Goal: Task Accomplishment & Management: Manage account settings

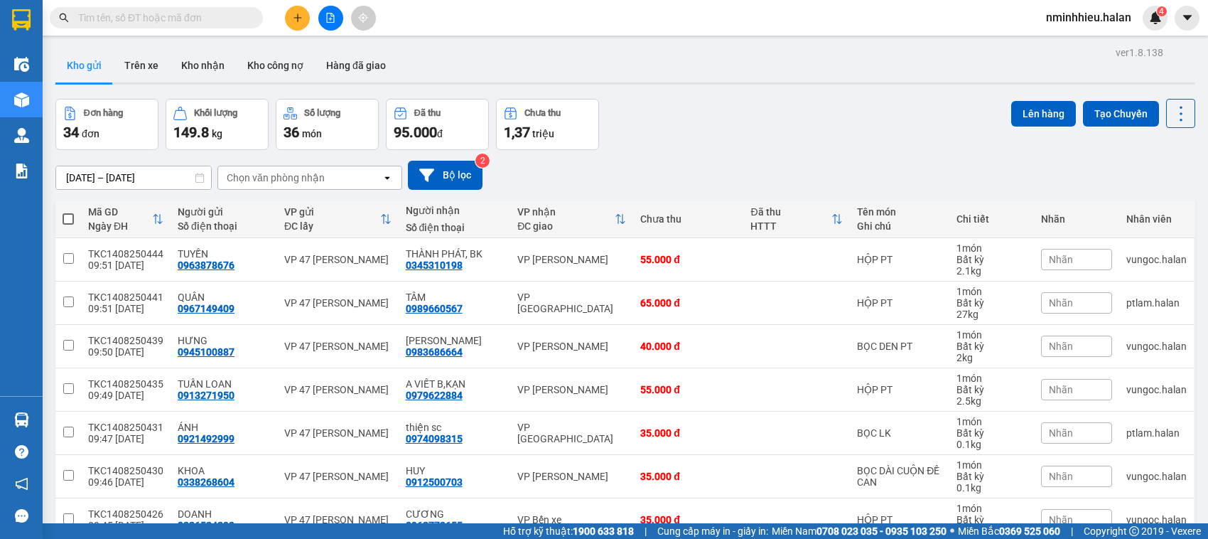
click at [236, 16] on input "text" at bounding box center [162, 18] width 168 height 16
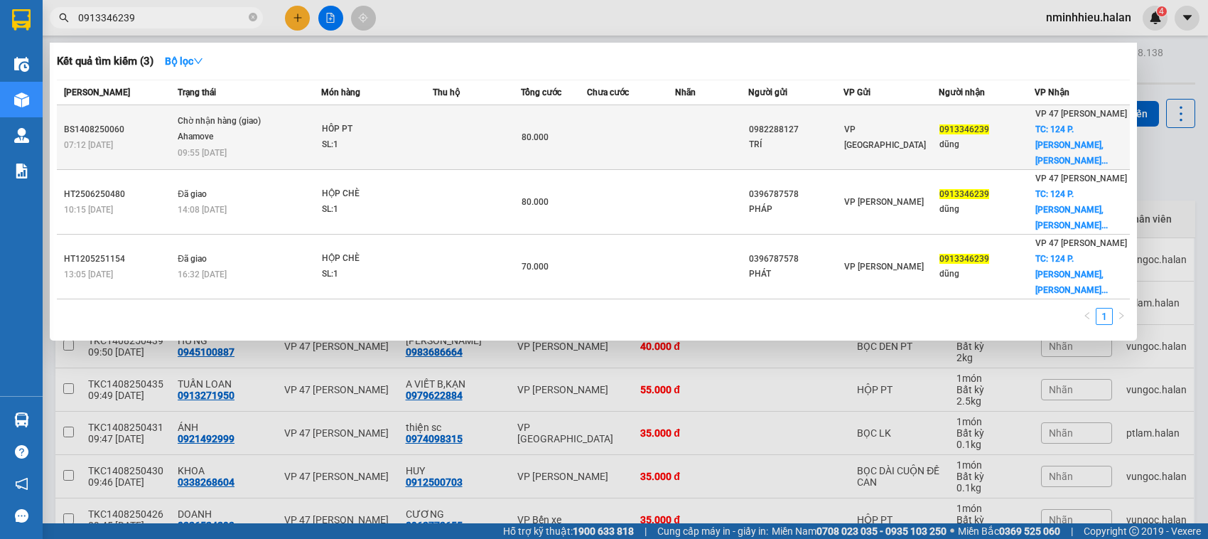
type input "0913346239"
click at [929, 126] on div "VP [GEOGRAPHIC_DATA]" at bounding box center [891, 136] width 94 height 31
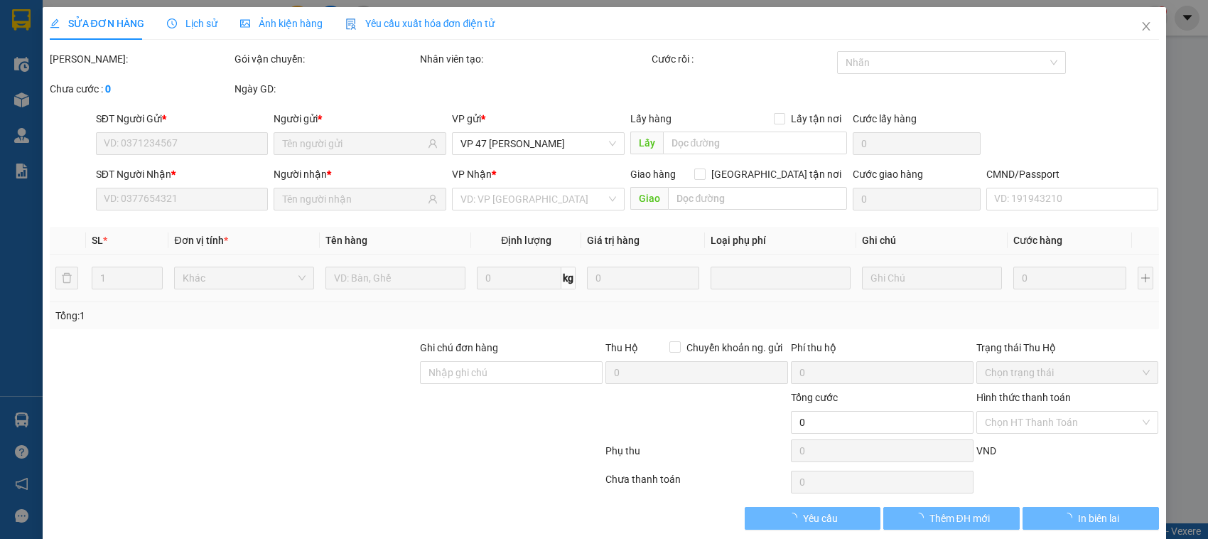
scroll to position [19, 0]
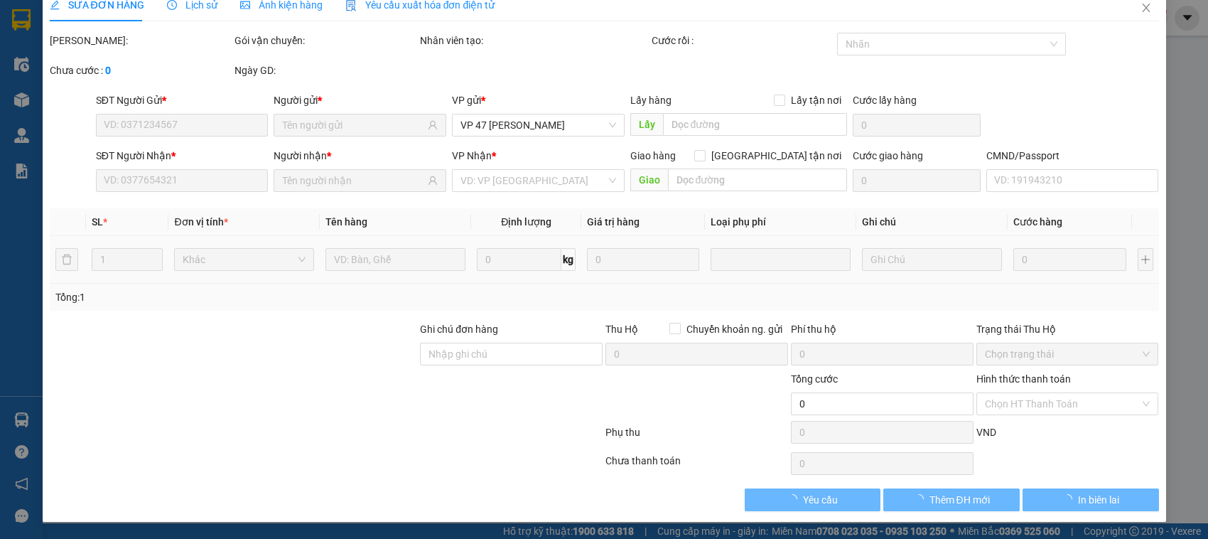
type input "0982288127"
type input "TRÍ"
type input "0913346239"
type input "dũng"
checkbox input "true"
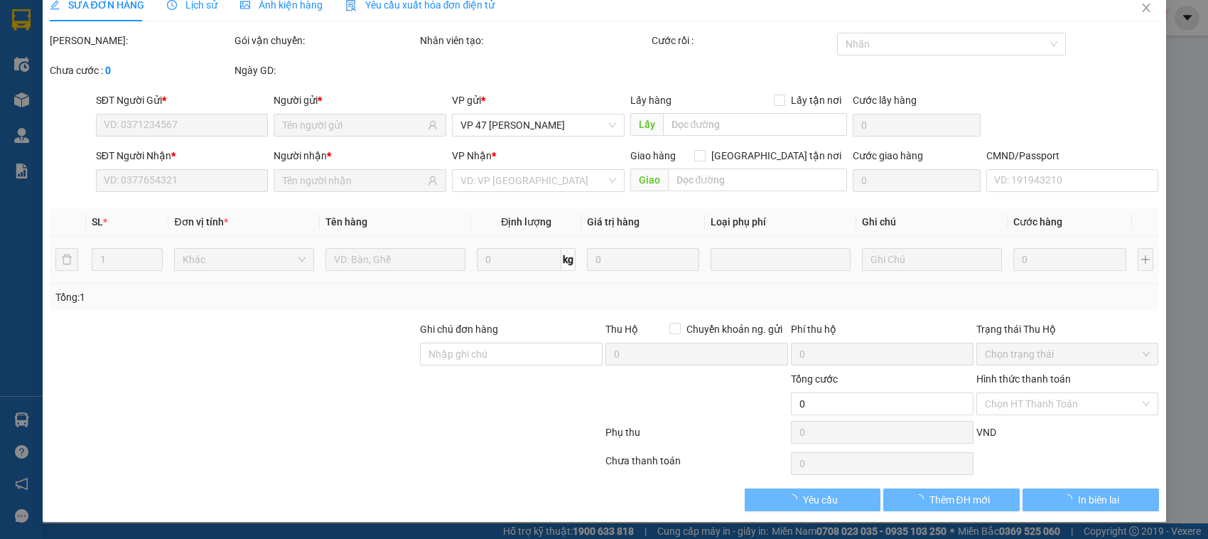
type input "124 P. [PERSON_NAME], [GEOGRAPHIC_DATA], [GEOGRAPHIC_DATA], [GEOGRAPHIC_DATA], …"
type input "40.000"
type input "SHIP LUÔN"
type input "80.000"
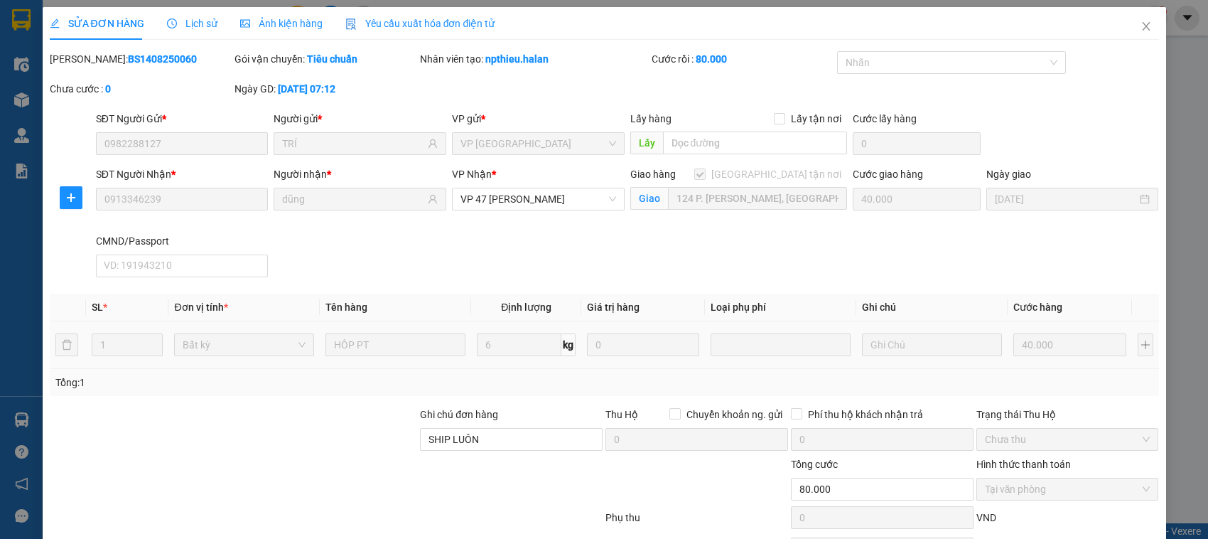
scroll to position [86, 0]
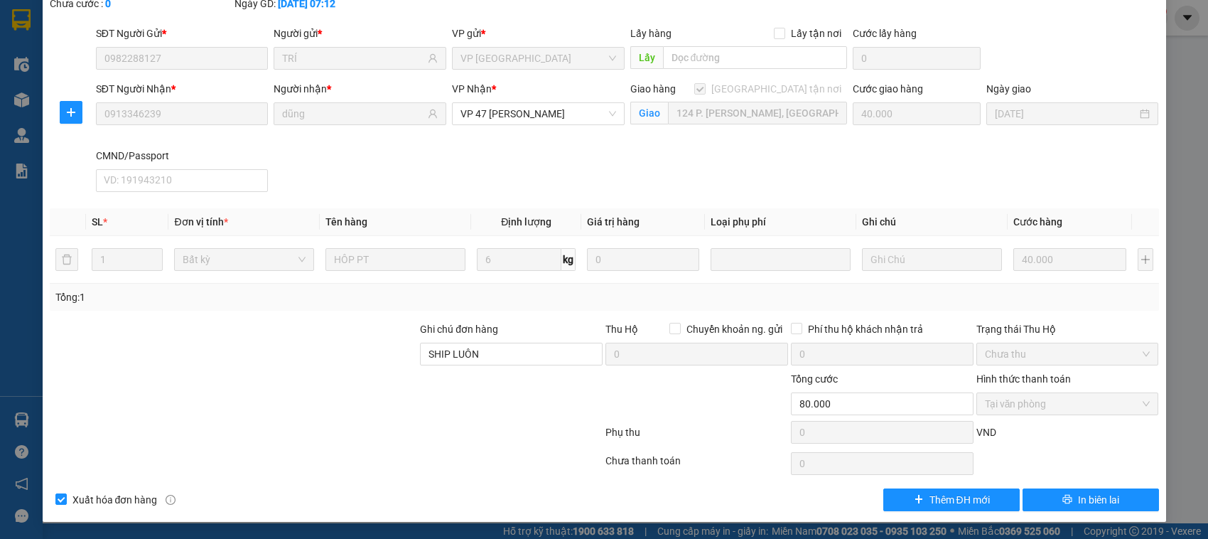
click at [1174, 158] on div "SỬA ĐƠN HÀNG Lịch sử Ảnh kiện hàng Yêu cầu xuất hóa đơn điện tử Total Paid Fee …" at bounding box center [604, 269] width 1208 height 539
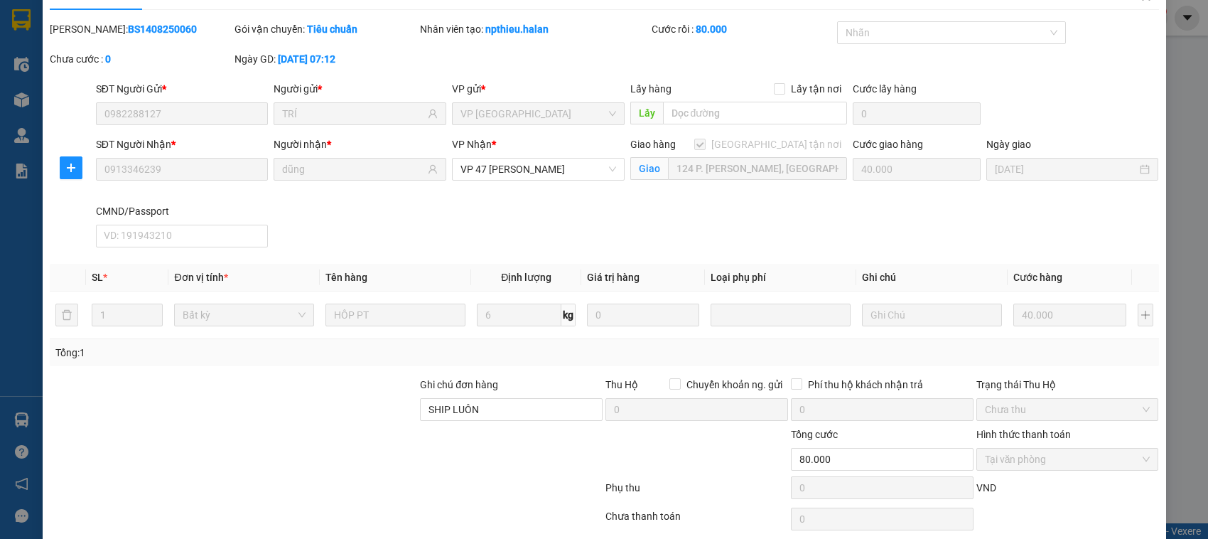
scroll to position [0, 0]
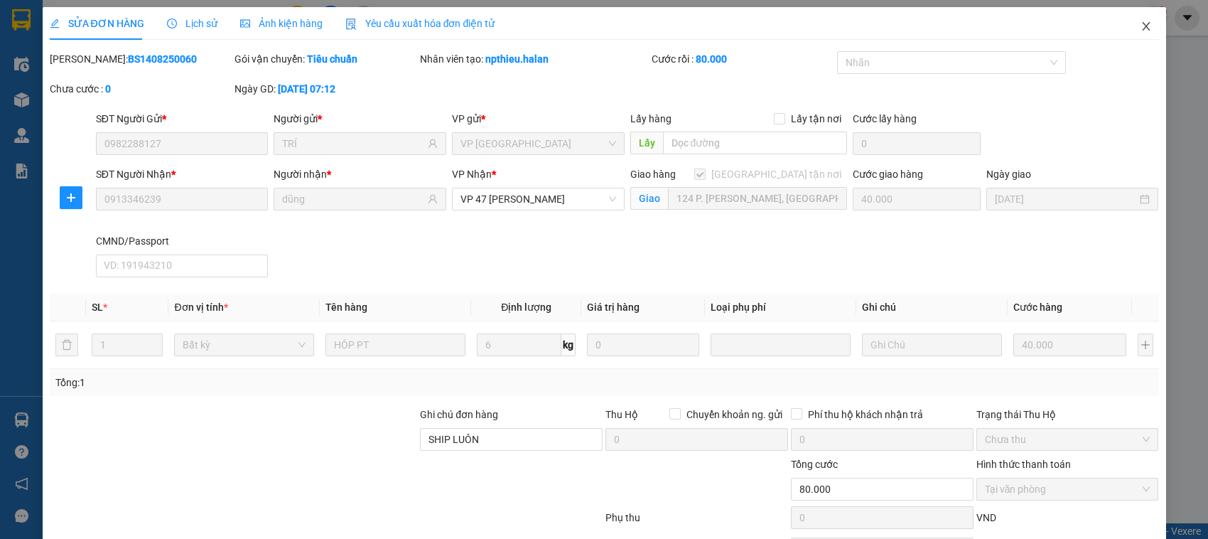
click at [1140, 23] on icon "close" at bounding box center [1145, 26] width 11 height 11
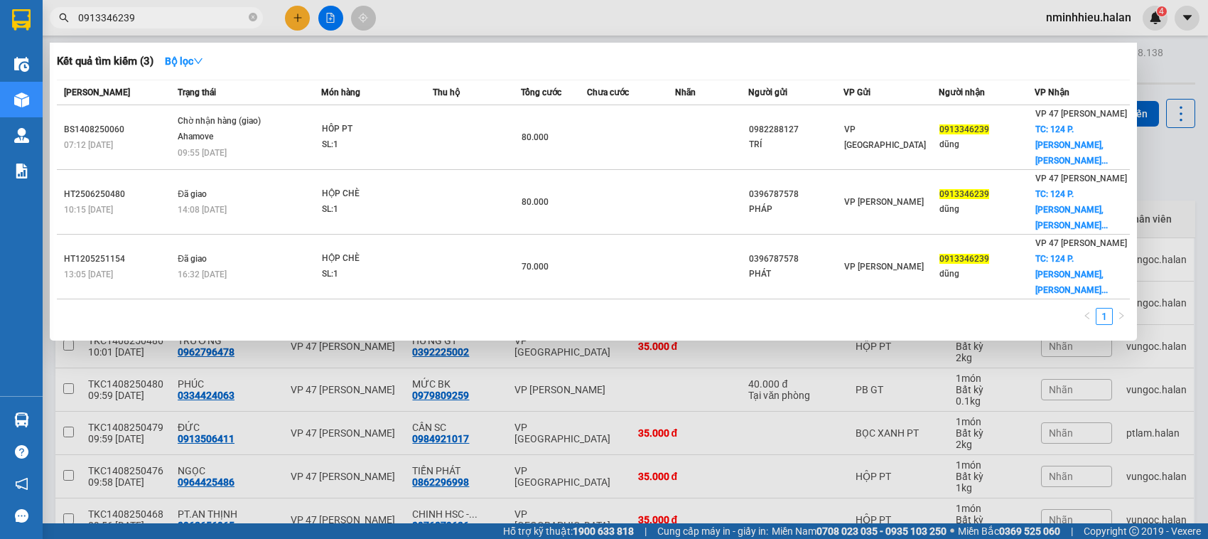
click at [213, 26] on span "0913346239" at bounding box center [156, 17] width 213 height 21
click at [215, 16] on input "0913346239" at bounding box center [162, 18] width 168 height 16
click at [221, 21] on input "0913346239" at bounding box center [162, 18] width 168 height 16
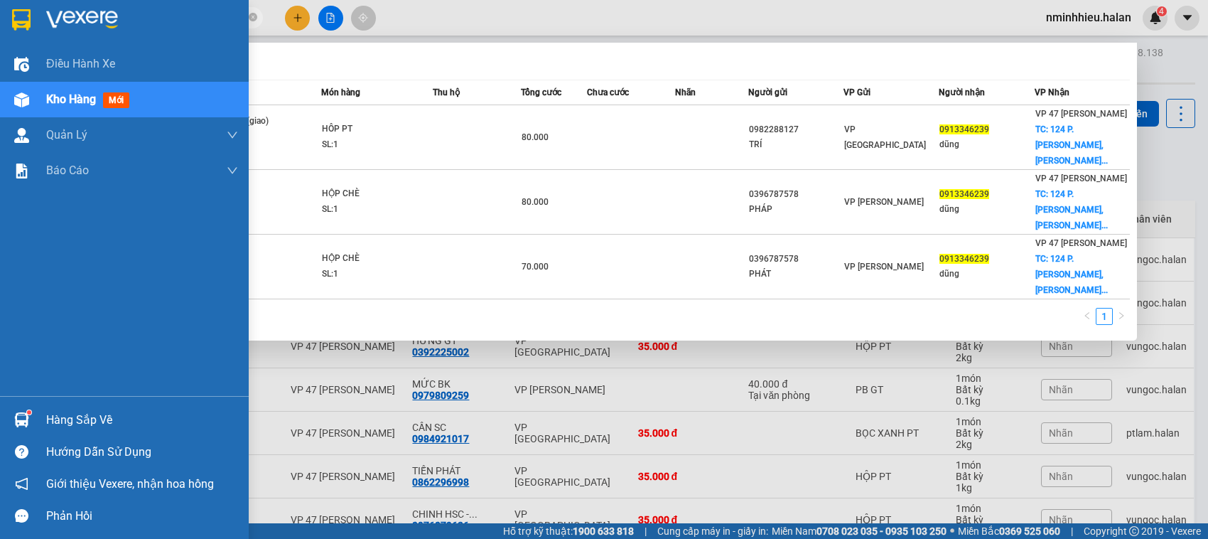
click at [57, 423] on div "Hàng sắp về" at bounding box center [142, 419] width 192 height 21
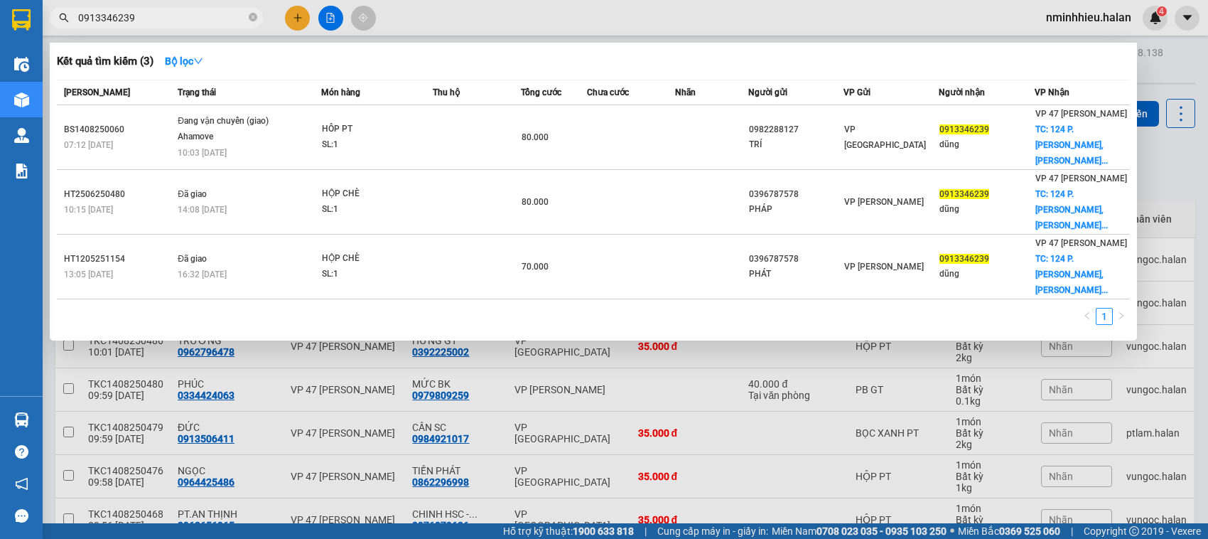
click at [471, 26] on section "Kết quả tìm kiếm ( 3 ) Bộ lọc Mã ĐH Trạng thái Món hàng Thu hộ Tổng cước Chưa c…" at bounding box center [604, 269] width 1208 height 539
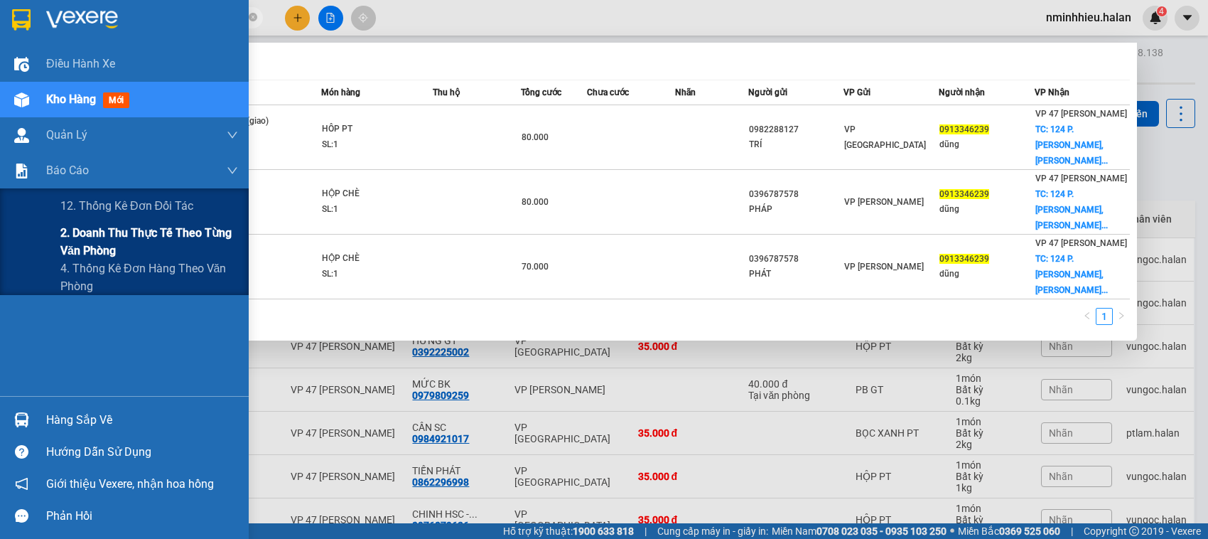
click at [90, 234] on span "2. Doanh thu thực tế theo từng văn phòng" at bounding box center [149, 242] width 178 height 36
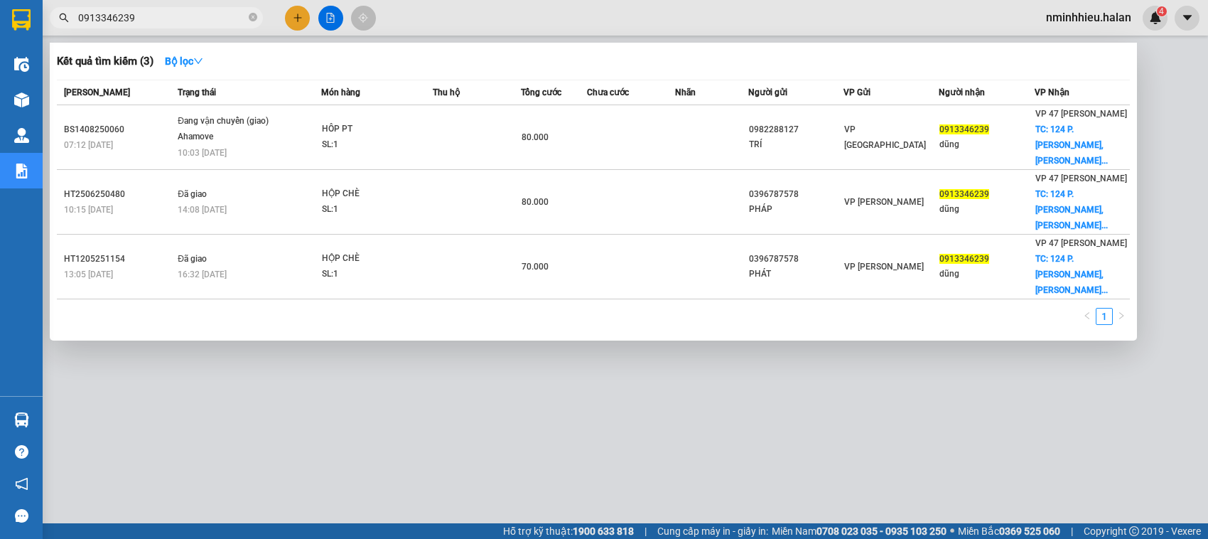
click at [469, 403] on div at bounding box center [604, 269] width 1208 height 539
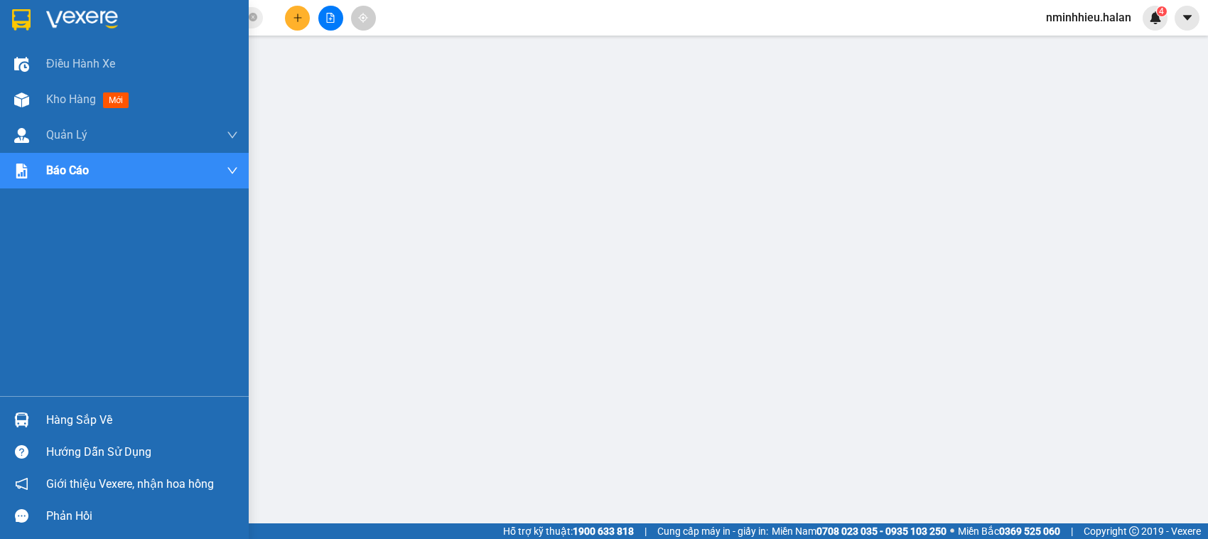
click at [16, 404] on div "Hàng sắp về" at bounding box center [124, 420] width 249 height 32
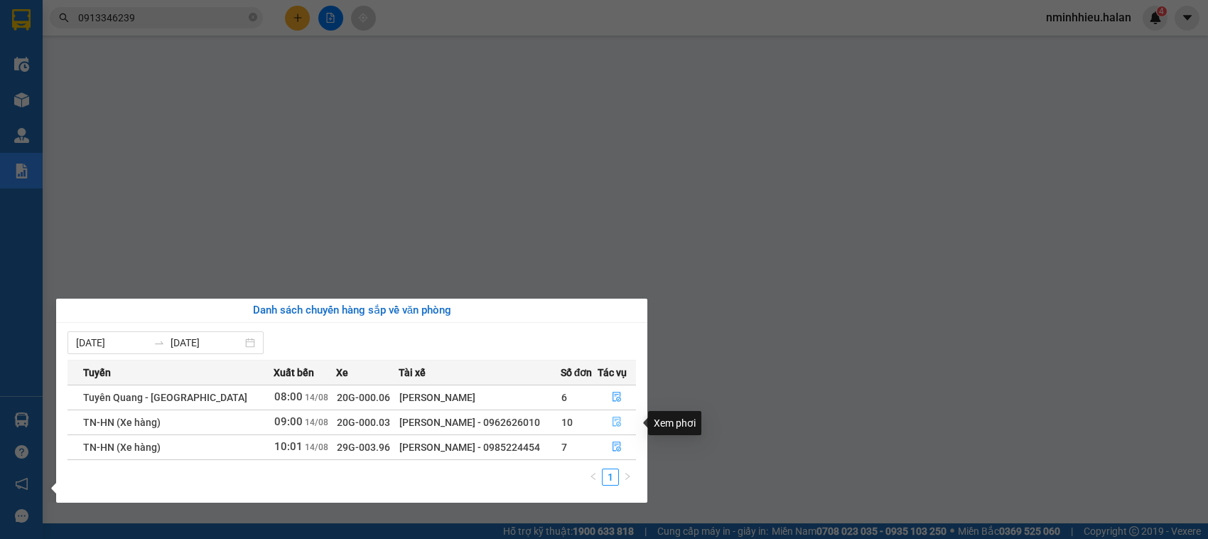
click at [612, 421] on icon "file-done" at bounding box center [617, 421] width 10 height 10
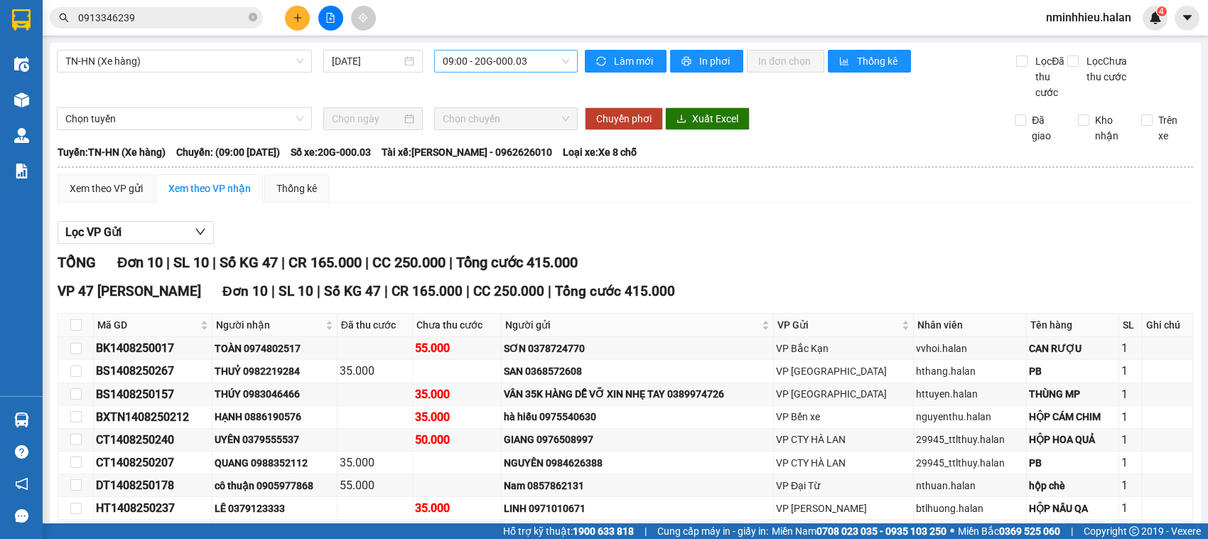
click at [531, 65] on span "09:00 - 20G-000.03" at bounding box center [506, 60] width 127 height 21
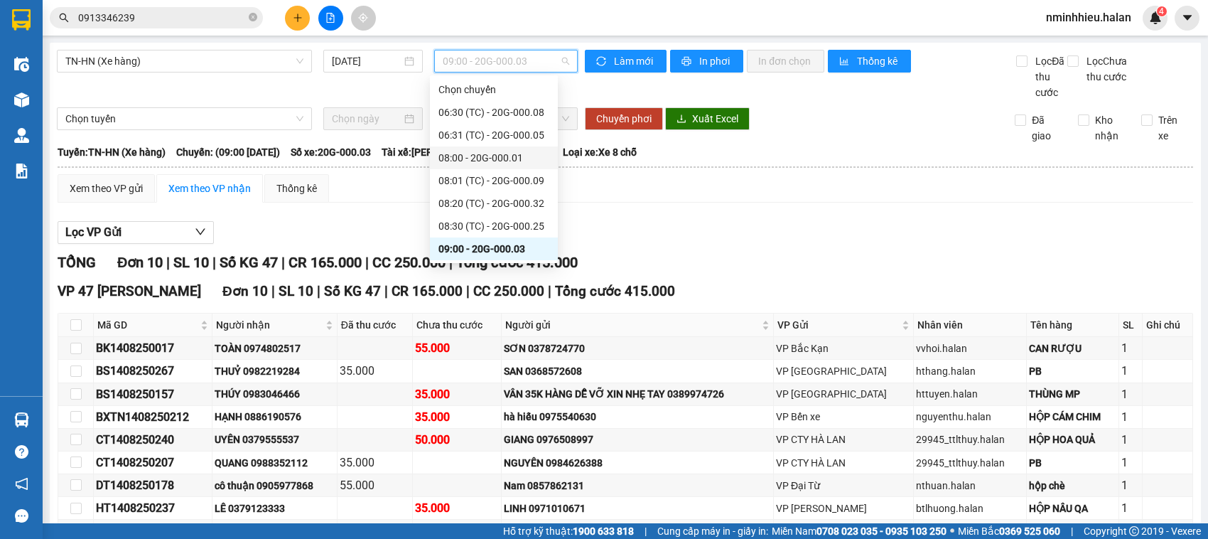
scroll to position [13, 0]
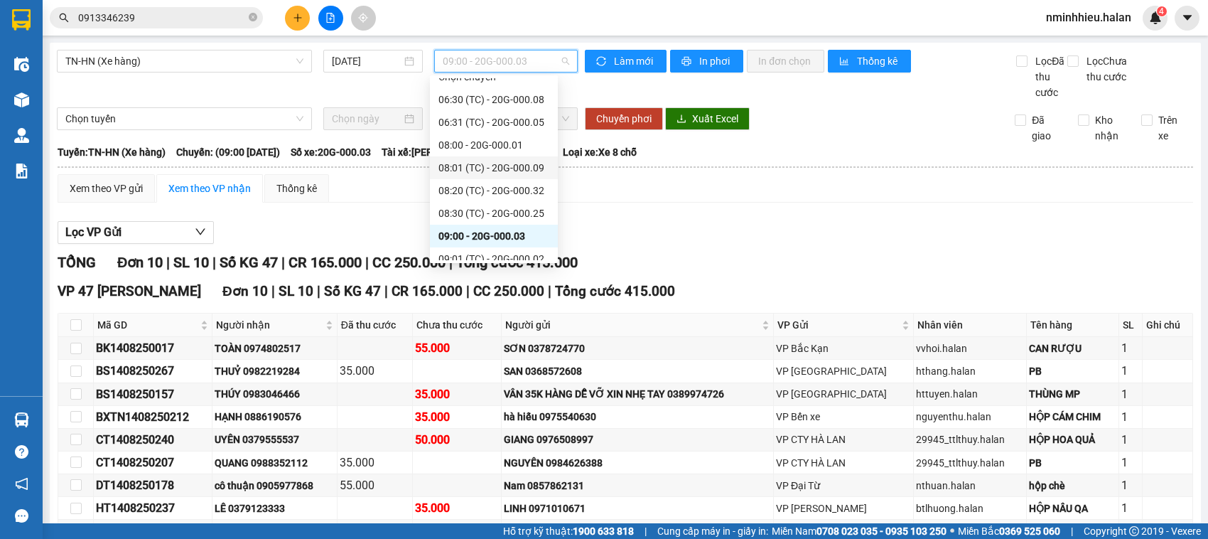
click at [528, 158] on div "08:01 (TC) - 20G-000.09" at bounding box center [494, 167] width 128 height 23
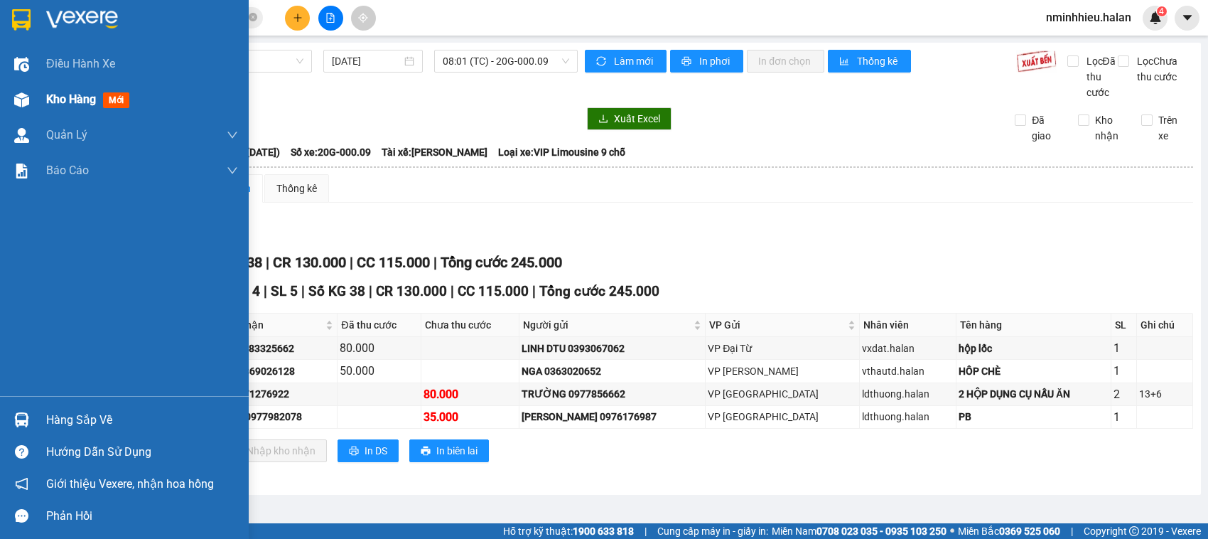
click at [156, 84] on div "Kho hàng mới" at bounding box center [142, 100] width 192 height 36
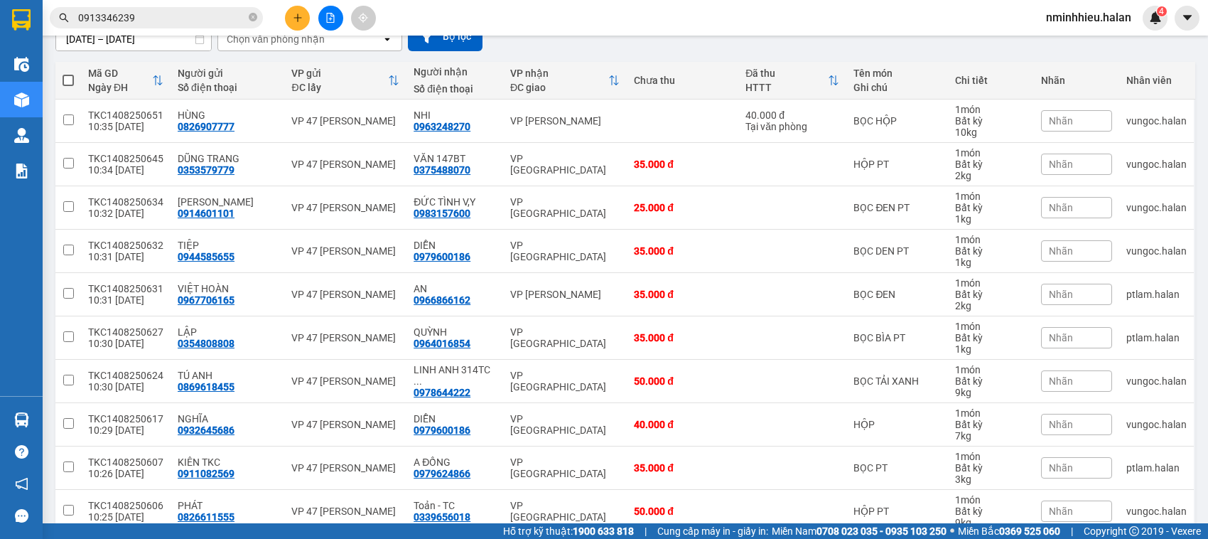
scroll to position [208, 0]
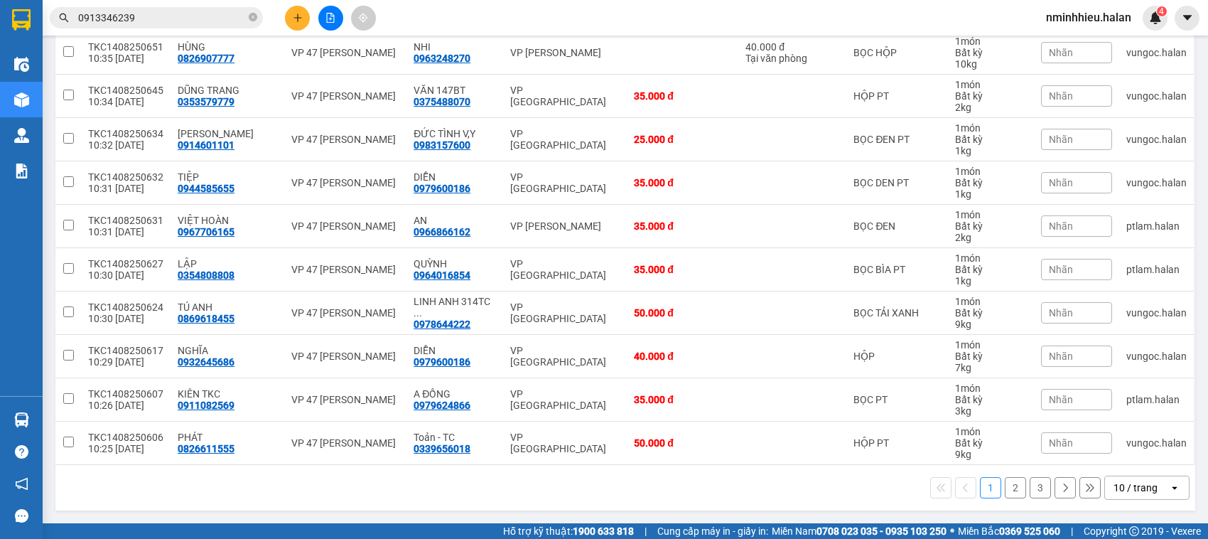
click at [1153, 484] on div "10 / trang" at bounding box center [1137, 487] width 64 height 23
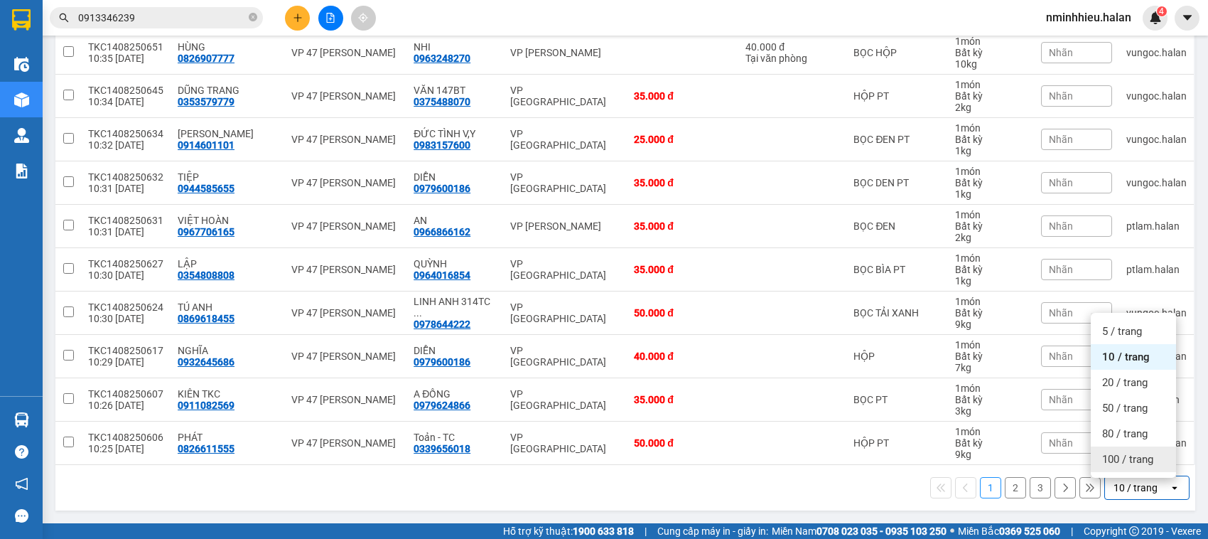
click at [1132, 459] on span "100 / trang" at bounding box center [1127, 459] width 51 height 14
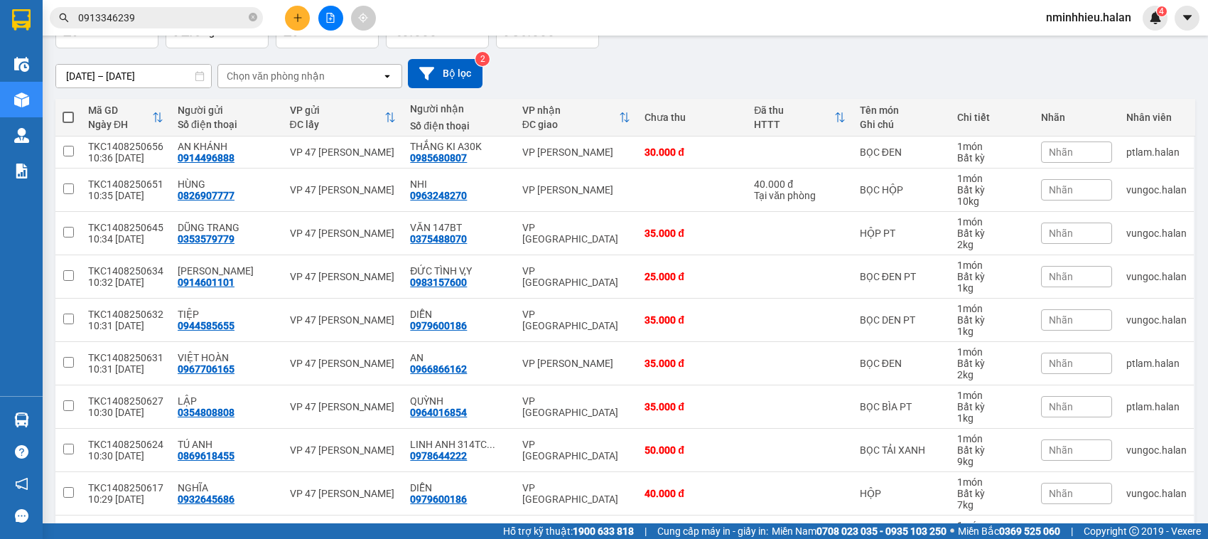
scroll to position [97, 0]
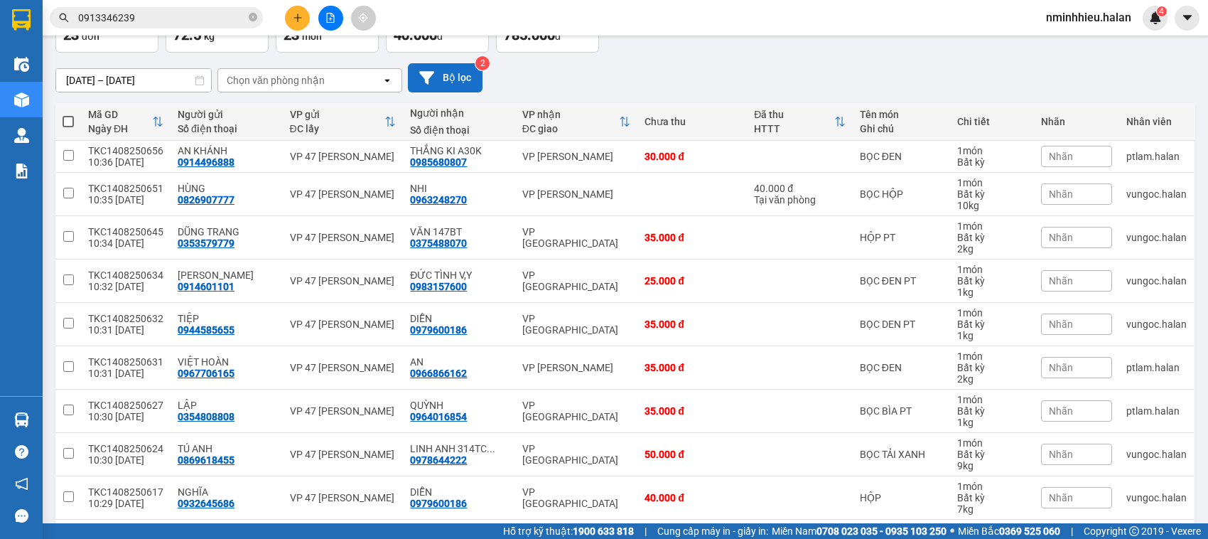
click at [442, 71] on button "Bộ lọc" at bounding box center [445, 77] width 75 height 29
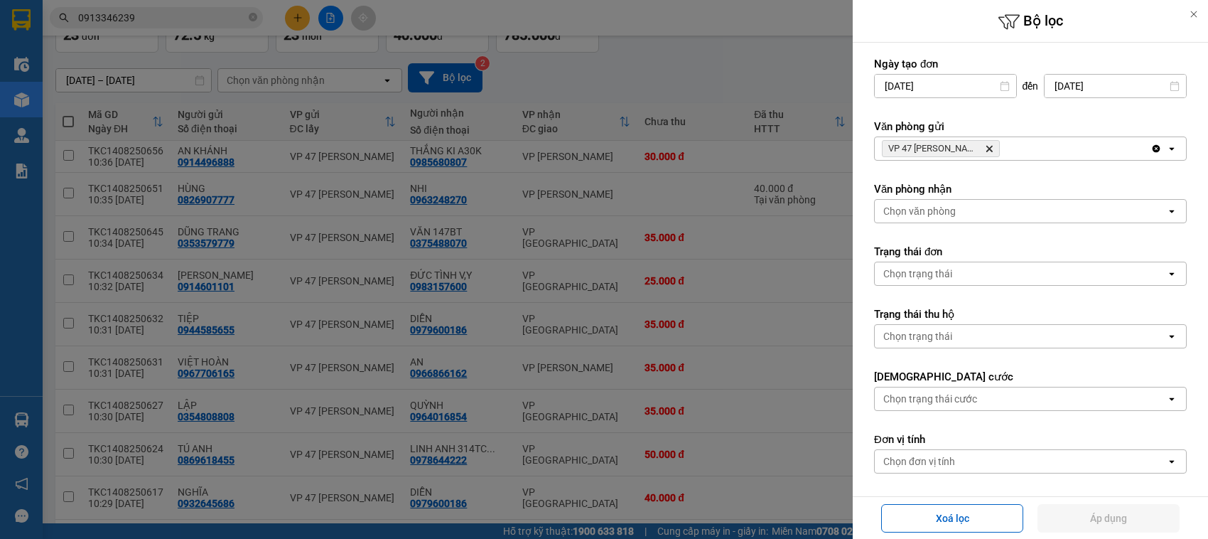
click at [939, 205] on div "Chọn văn phòng" at bounding box center [919, 211] width 72 height 14
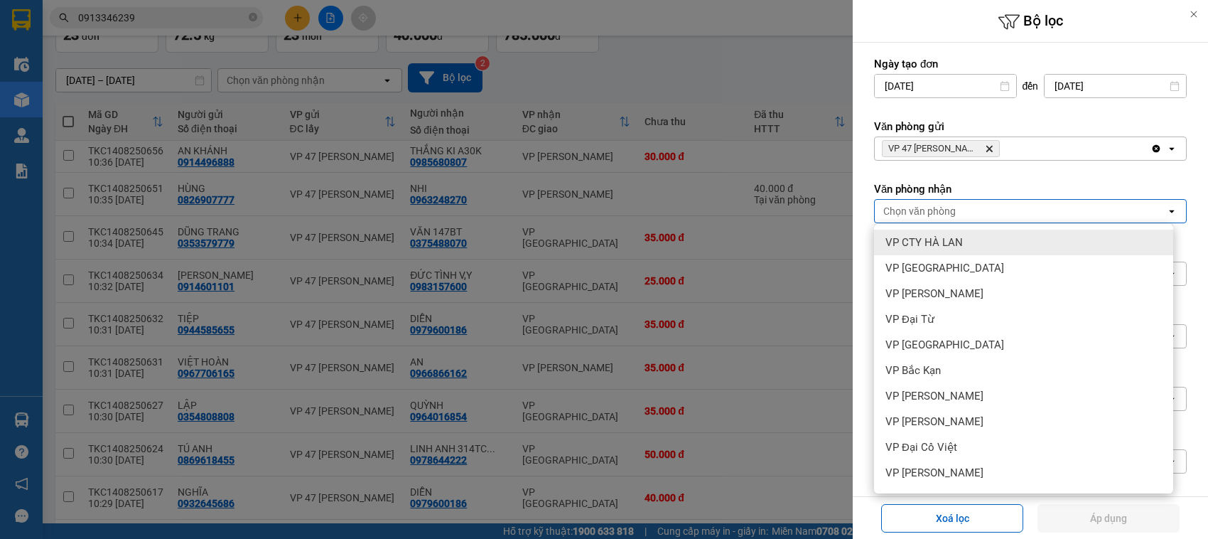
click at [953, 244] on span "VP CTY HÀ LAN" at bounding box center [923, 242] width 77 height 14
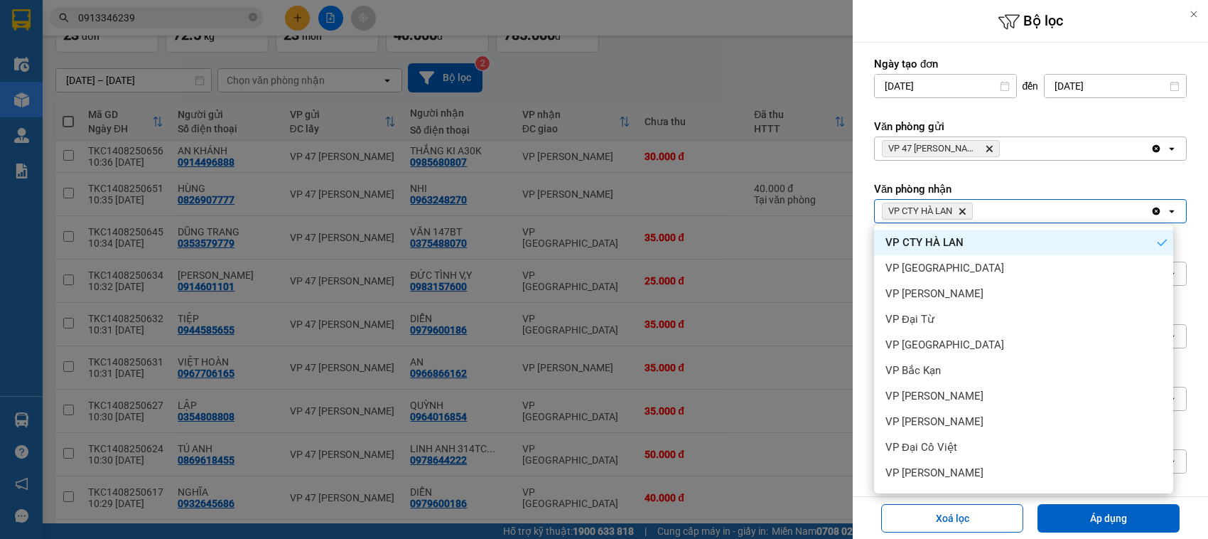
click at [956, 269] on div "VP [GEOGRAPHIC_DATA]" at bounding box center [1023, 268] width 299 height 26
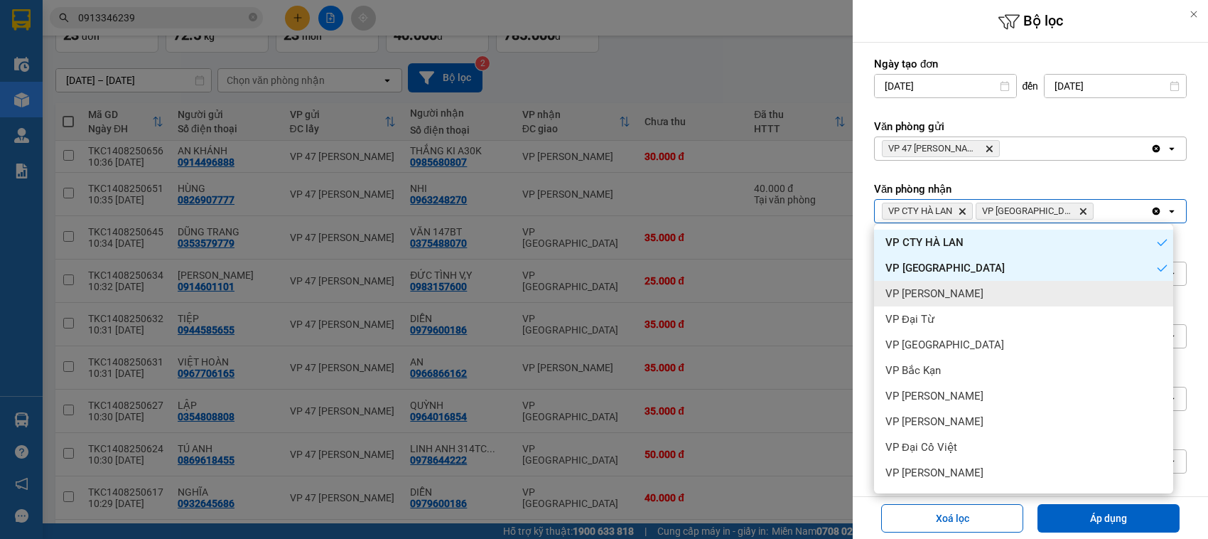
click at [964, 291] on span "VP [PERSON_NAME]" at bounding box center [934, 293] width 98 height 14
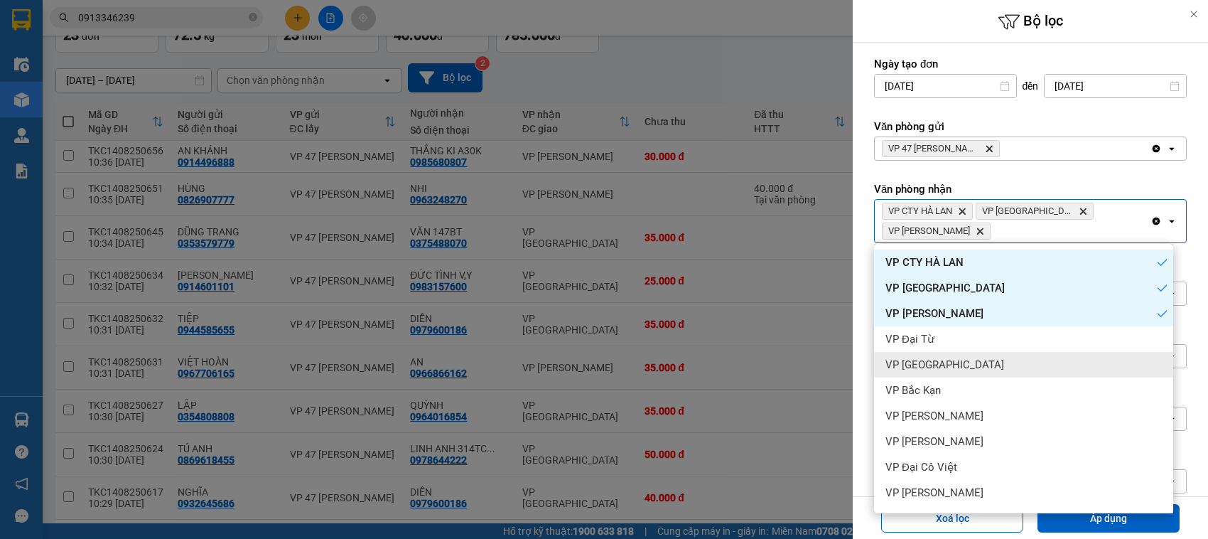
click at [963, 362] on div "VP [GEOGRAPHIC_DATA]" at bounding box center [1023, 365] width 299 height 26
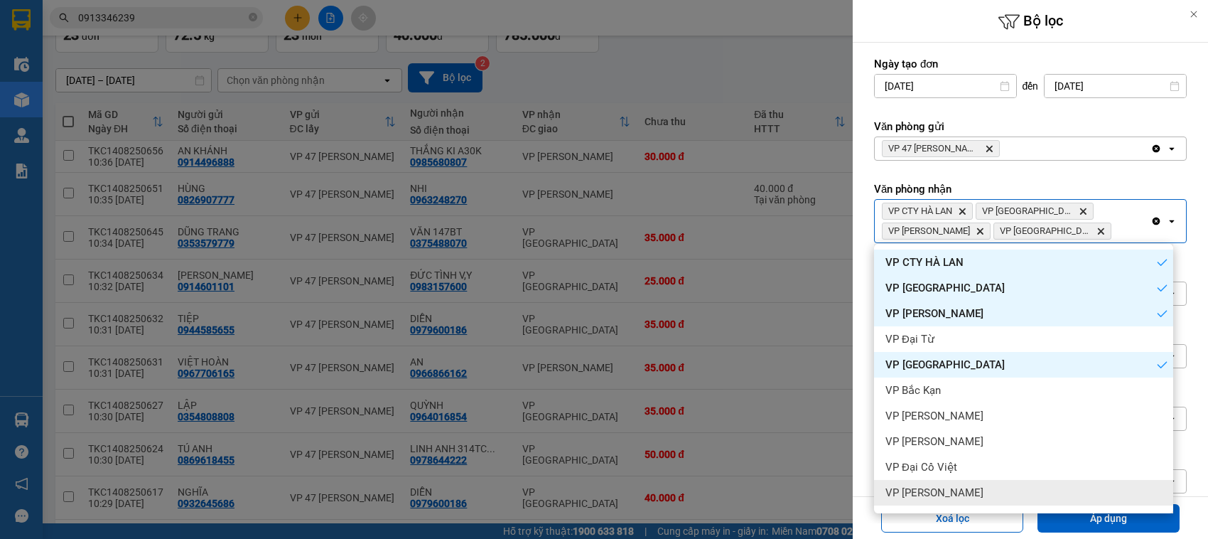
click at [977, 484] on div "VP [PERSON_NAME]" at bounding box center [1023, 493] width 299 height 26
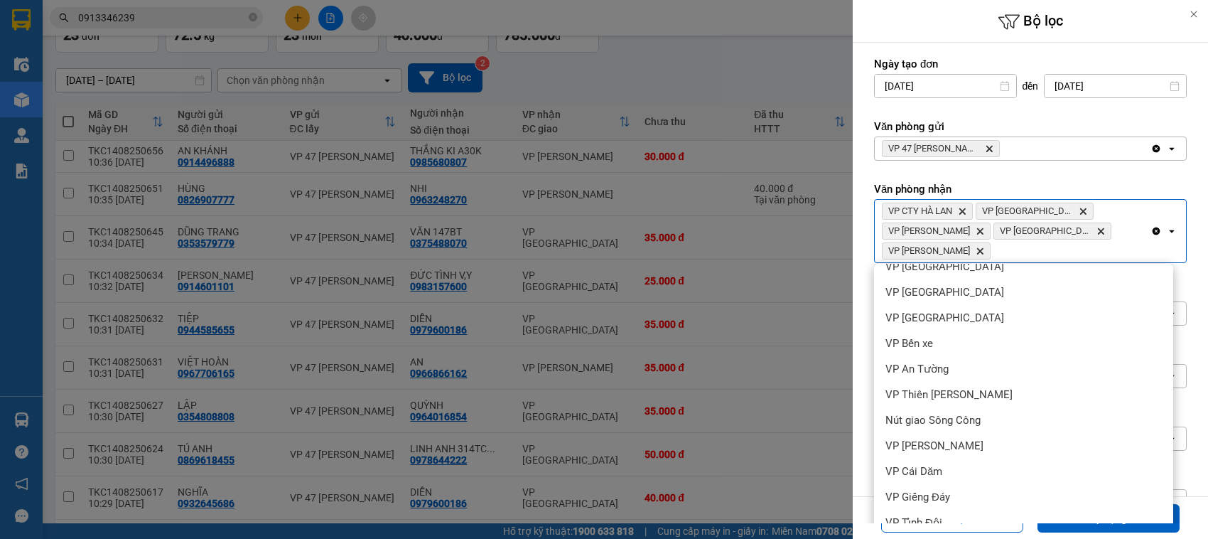
scroll to position [559, 0]
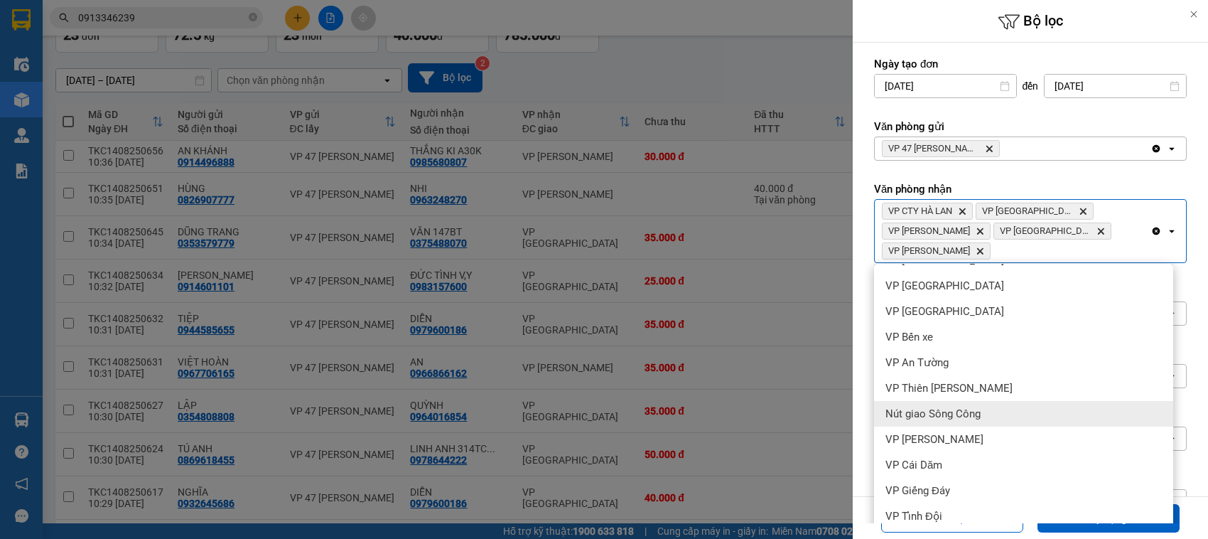
click at [988, 409] on div "Nút giao Sông Công" at bounding box center [1023, 414] width 299 height 26
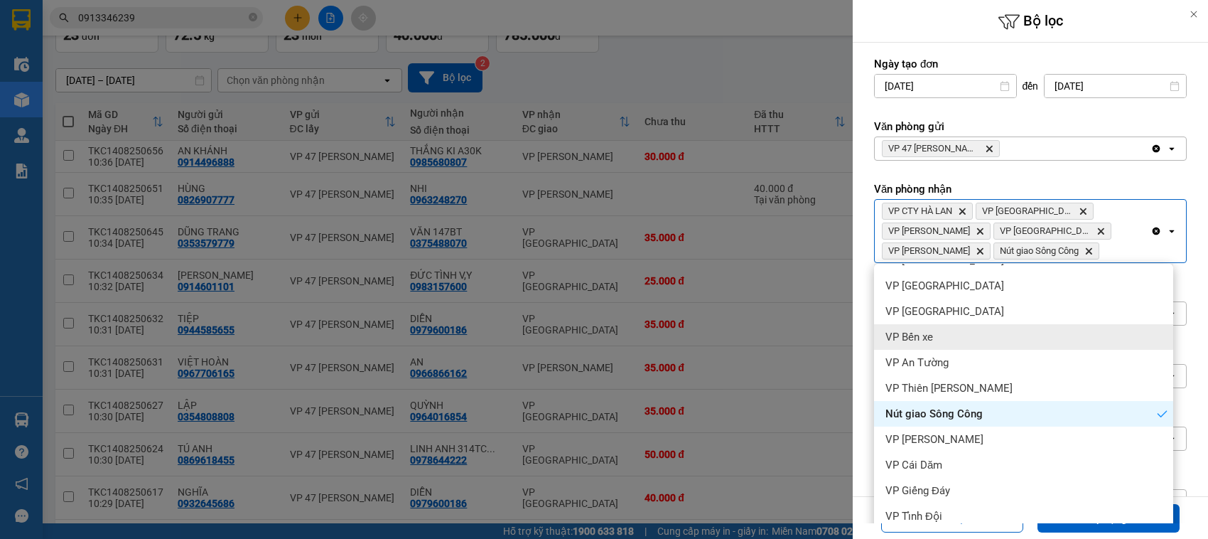
click at [961, 325] on div "VP Bến xe" at bounding box center [1023, 337] width 299 height 26
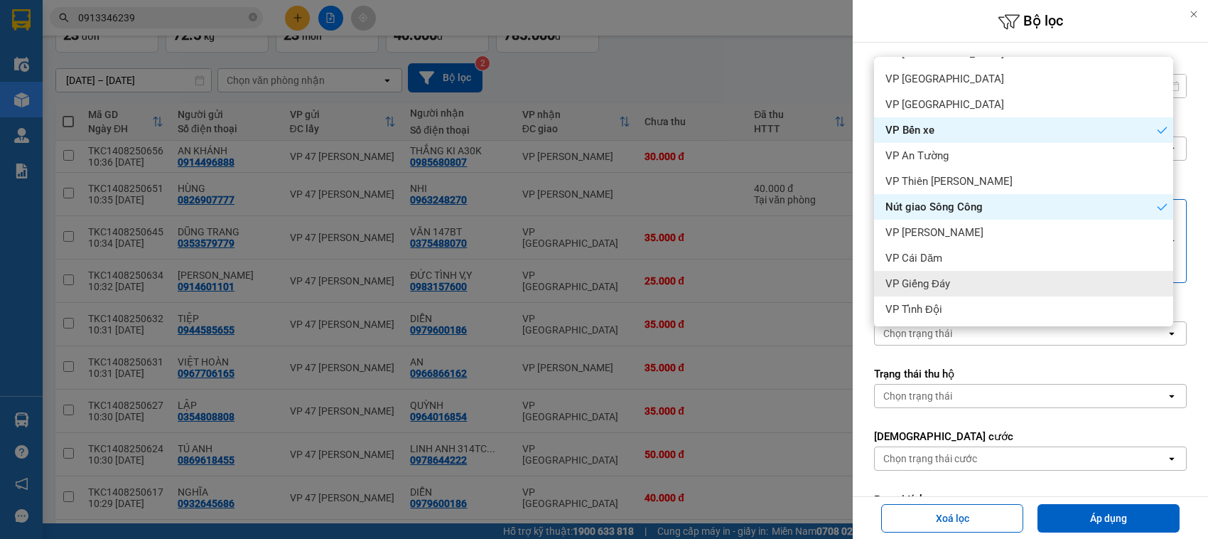
drag, startPoint x: 1081, startPoint y: 512, endPoint x: 796, endPoint y: 321, distance: 343.7
click at [1082, 512] on button "Áp dụng" at bounding box center [1108, 518] width 142 height 28
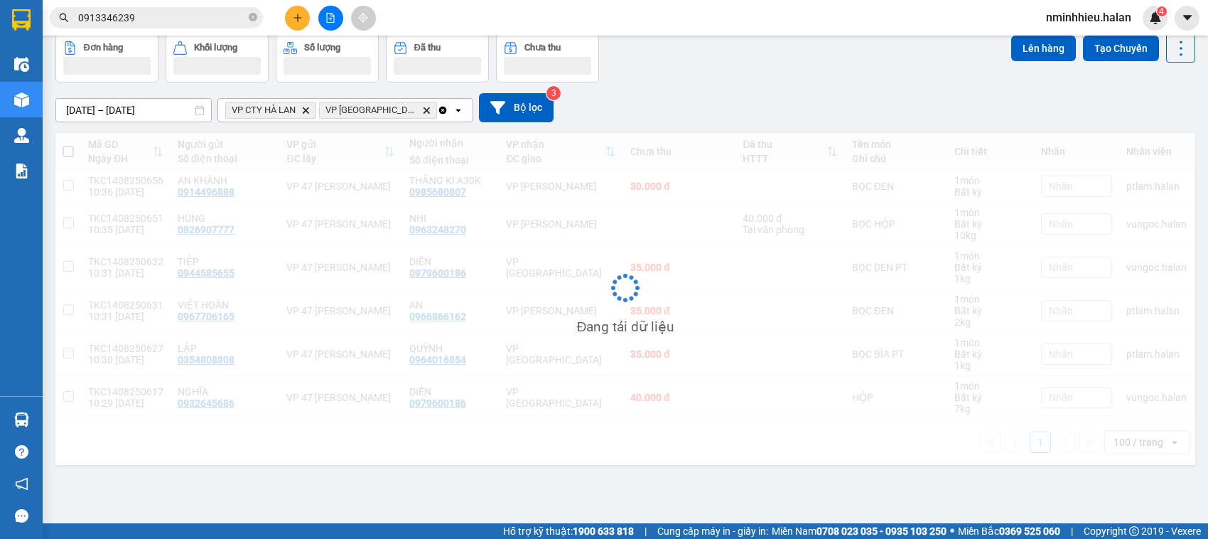
scroll to position [65, 0]
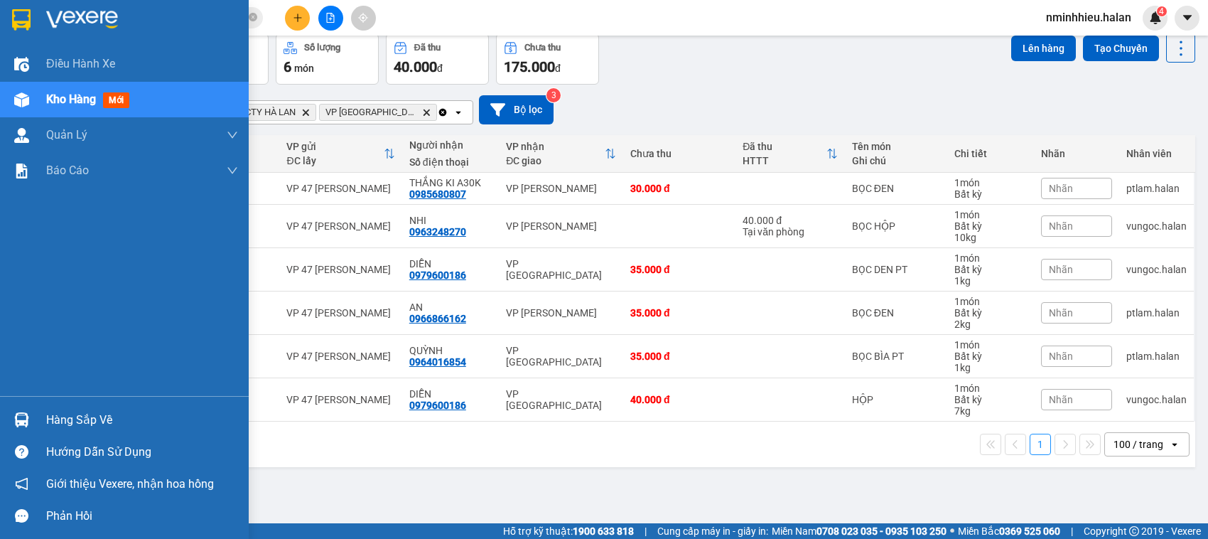
click at [19, 425] on img at bounding box center [21, 419] width 15 height 15
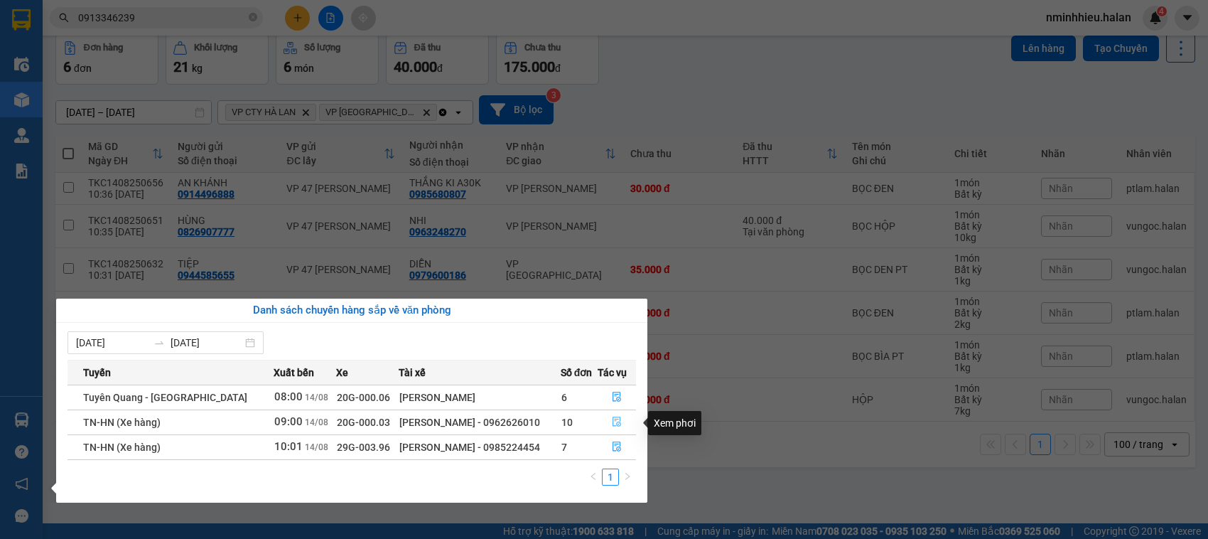
click at [622, 417] on button "button" at bounding box center [617, 422] width 38 height 23
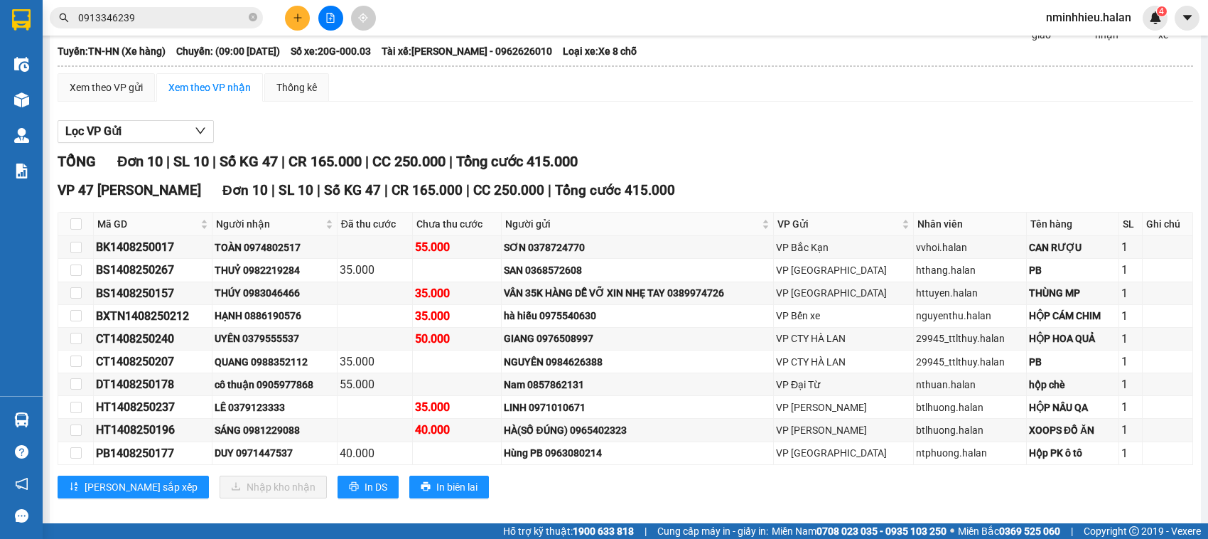
scroll to position [134, 0]
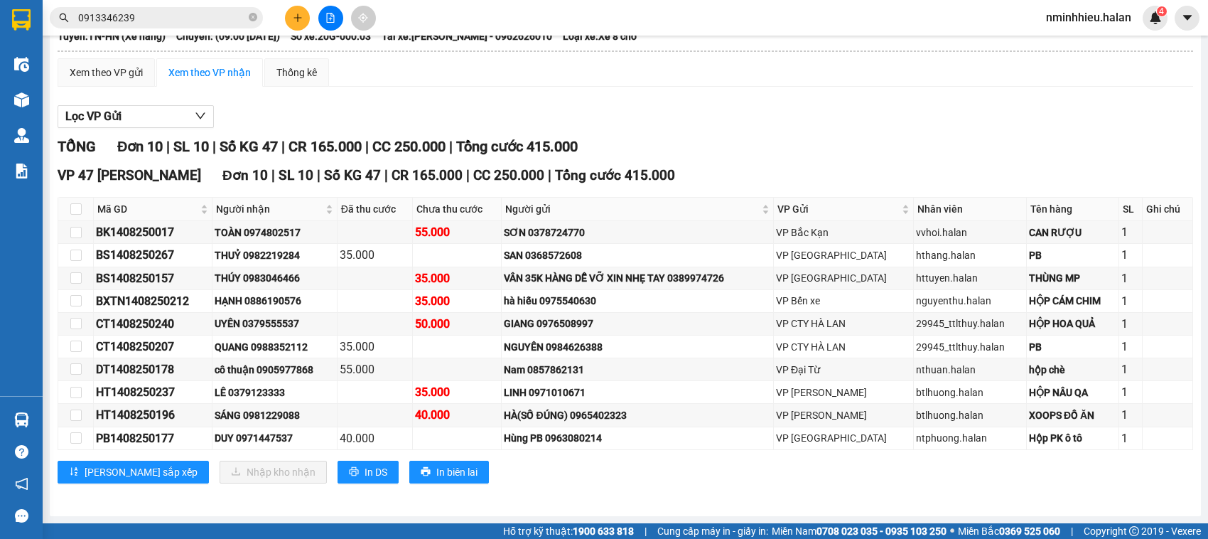
click at [173, 16] on input "0913346239" at bounding box center [162, 18] width 168 height 16
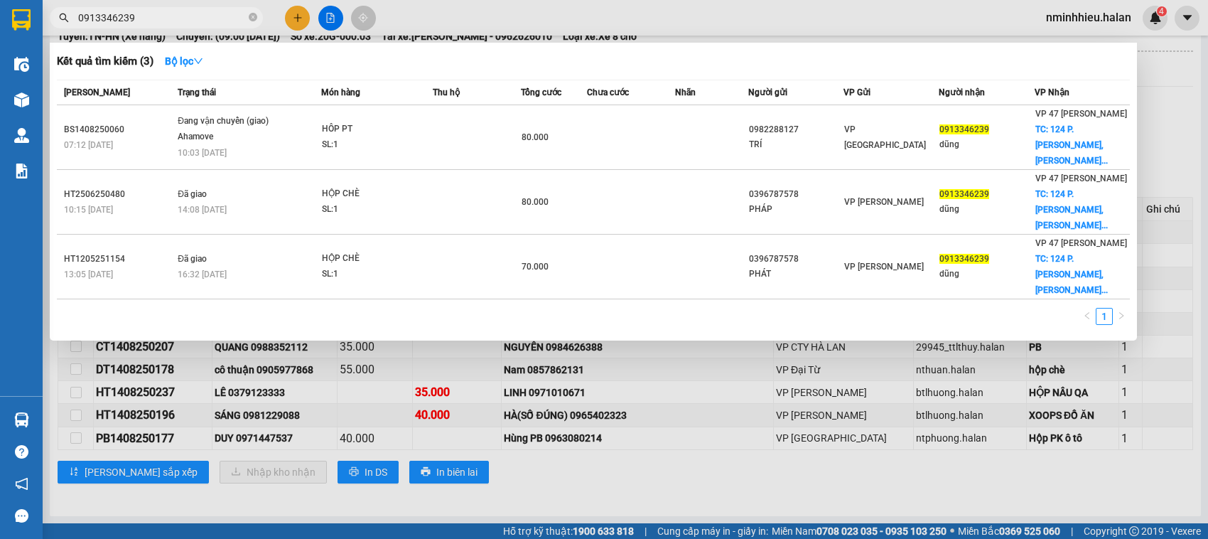
click at [174, 16] on input "0913346239" at bounding box center [162, 18] width 168 height 16
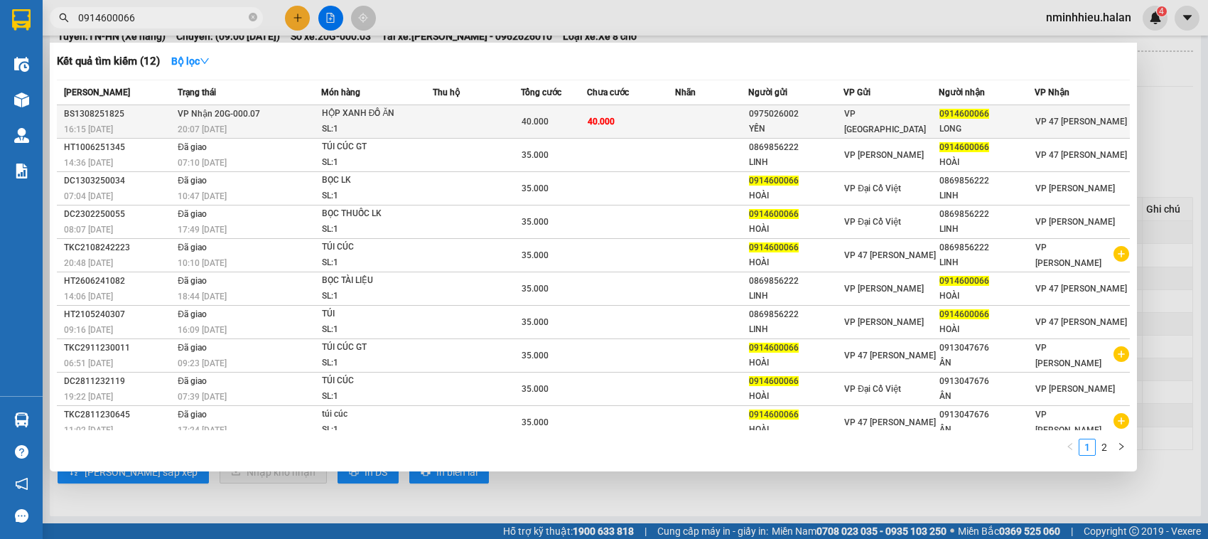
type input "0914600066"
click at [749, 123] on div "YẾN" at bounding box center [796, 128] width 94 height 15
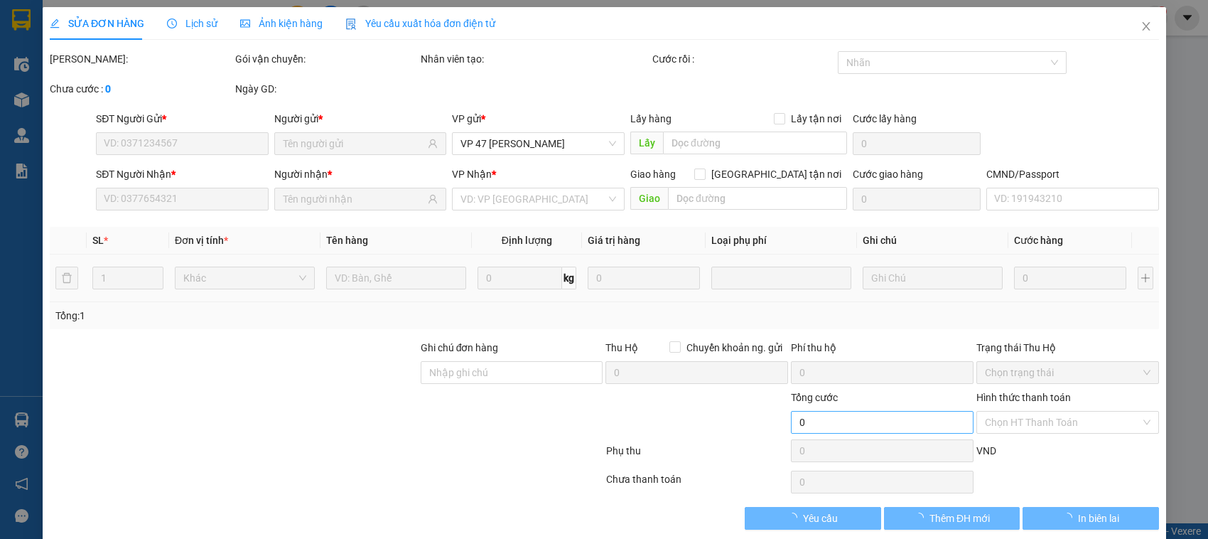
type input "0975026002"
type input "YẾN"
type input "0914600066"
type input "LONG"
type input "vp 47 báo sửa số"
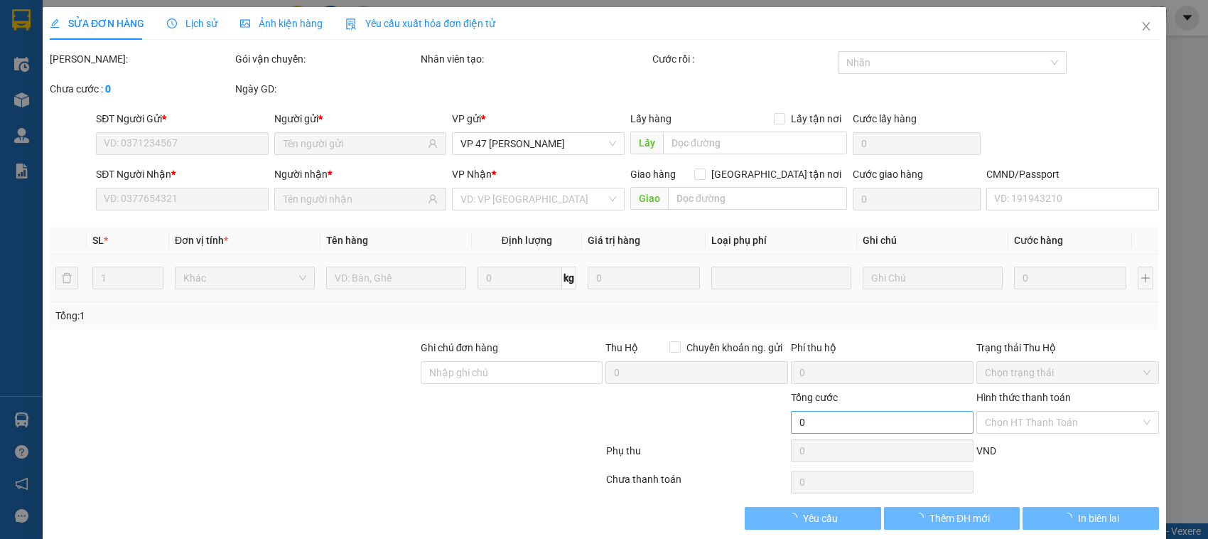
type input "40.000"
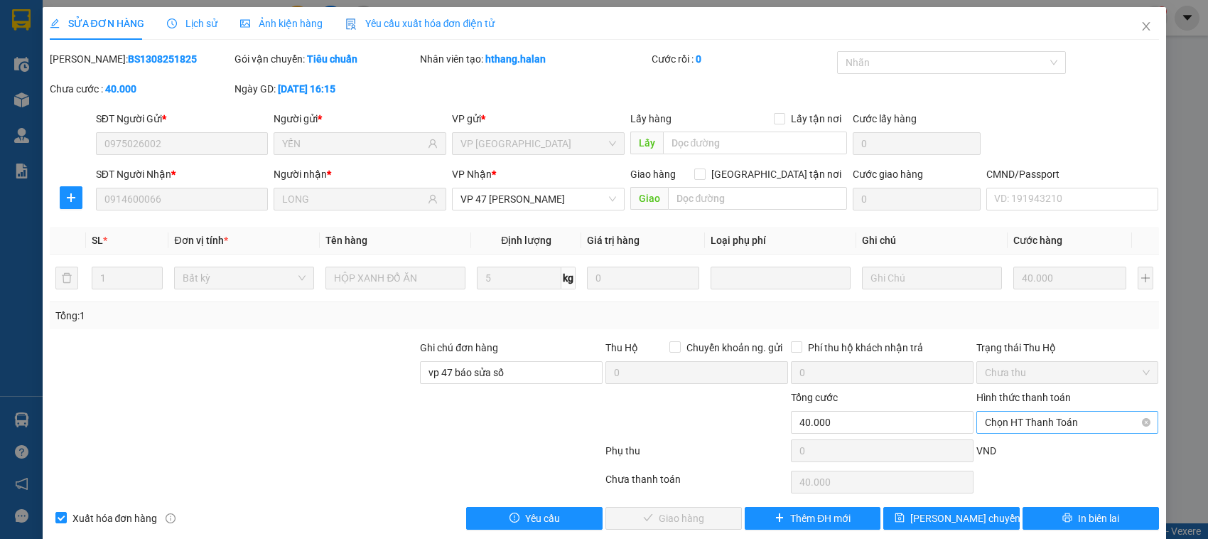
scroll to position [19, 0]
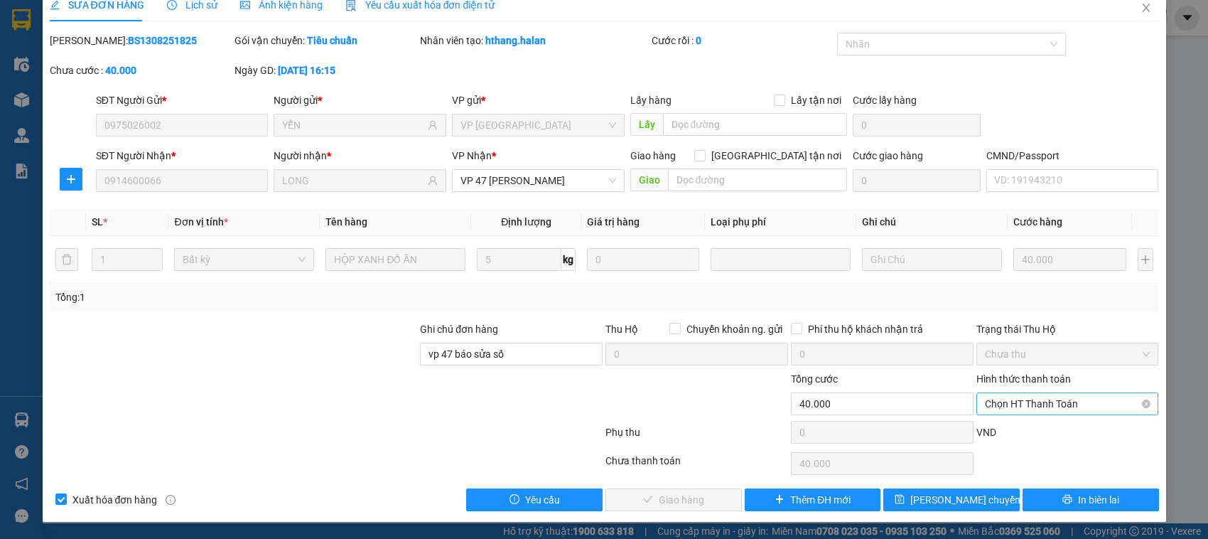
click at [1013, 403] on span "Chọn HT Thanh Toán" at bounding box center [1068, 403] width 166 height 21
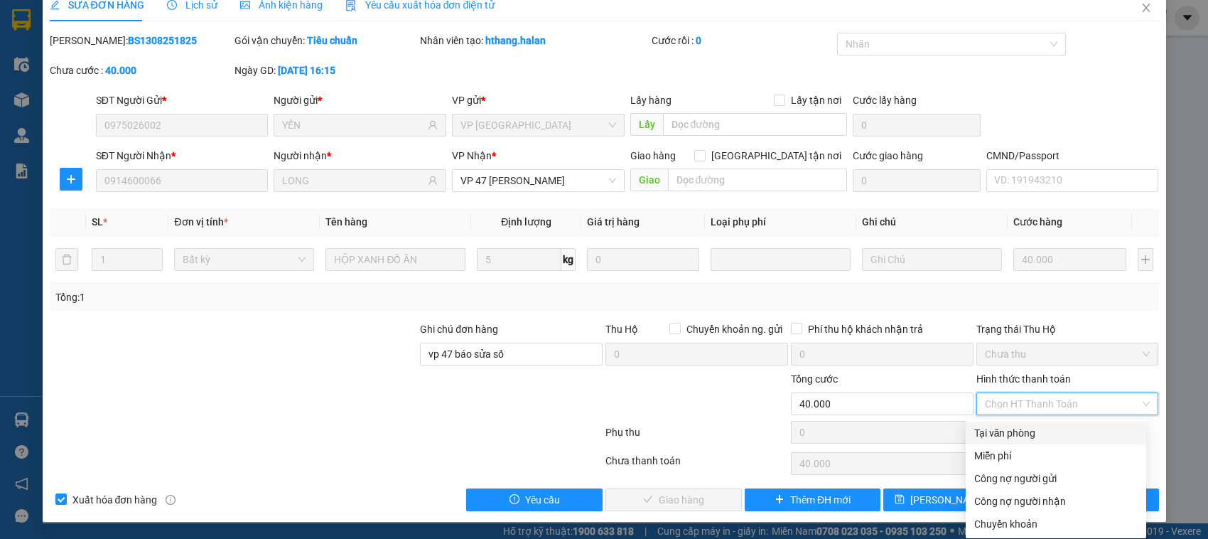
click at [1007, 421] on div "Tại văn phòng" at bounding box center [1056, 432] width 180 height 23
type input "0"
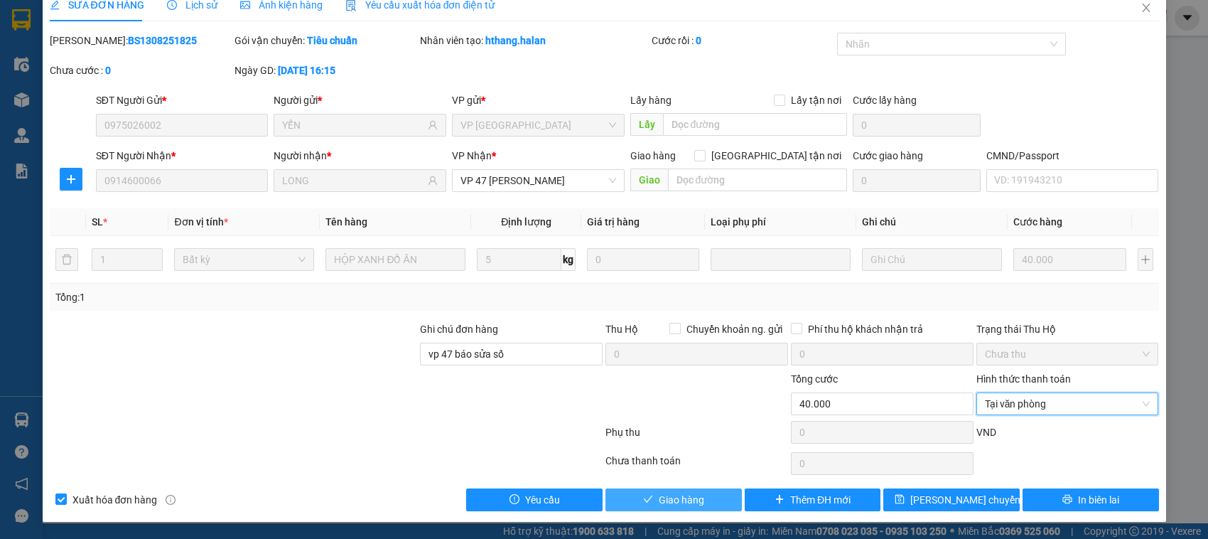
click at [687, 505] on span "Giao hàng" at bounding box center [681, 500] width 45 height 16
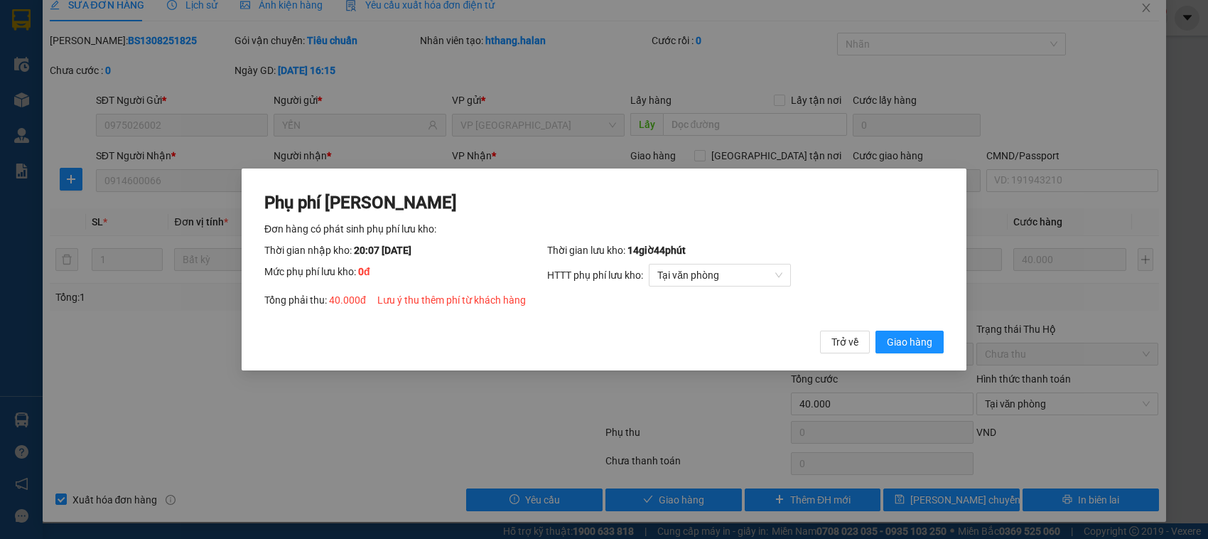
click at [875, 330] on button "Giao hàng" at bounding box center [909, 341] width 68 height 23
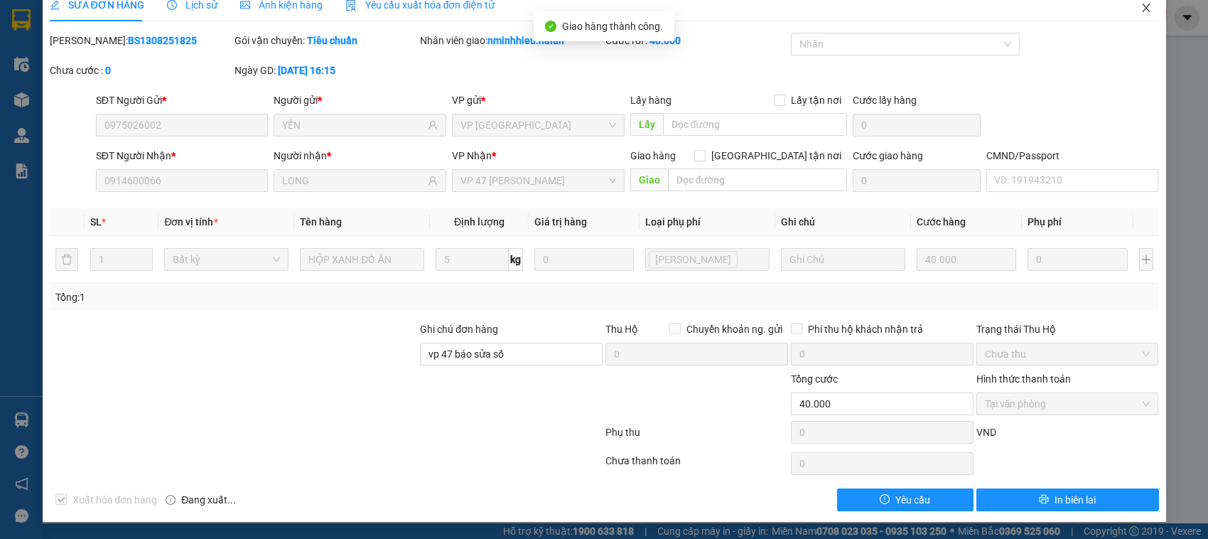
click at [1131, 22] on span "Close" at bounding box center [1146, 9] width 40 height 40
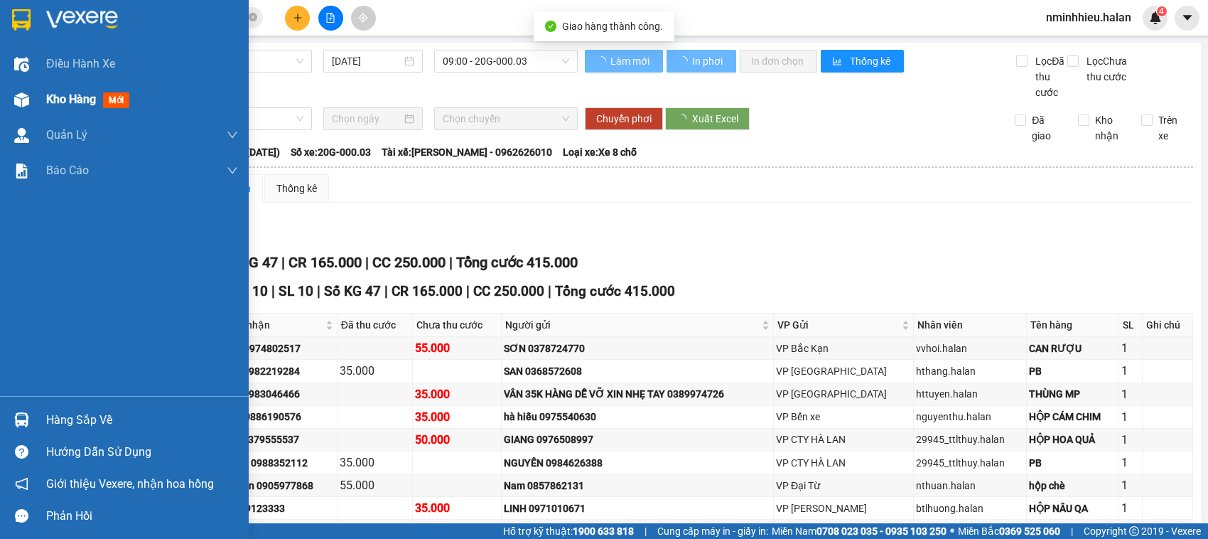
click at [43, 89] on div "Kho hàng mới" at bounding box center [124, 100] width 249 height 36
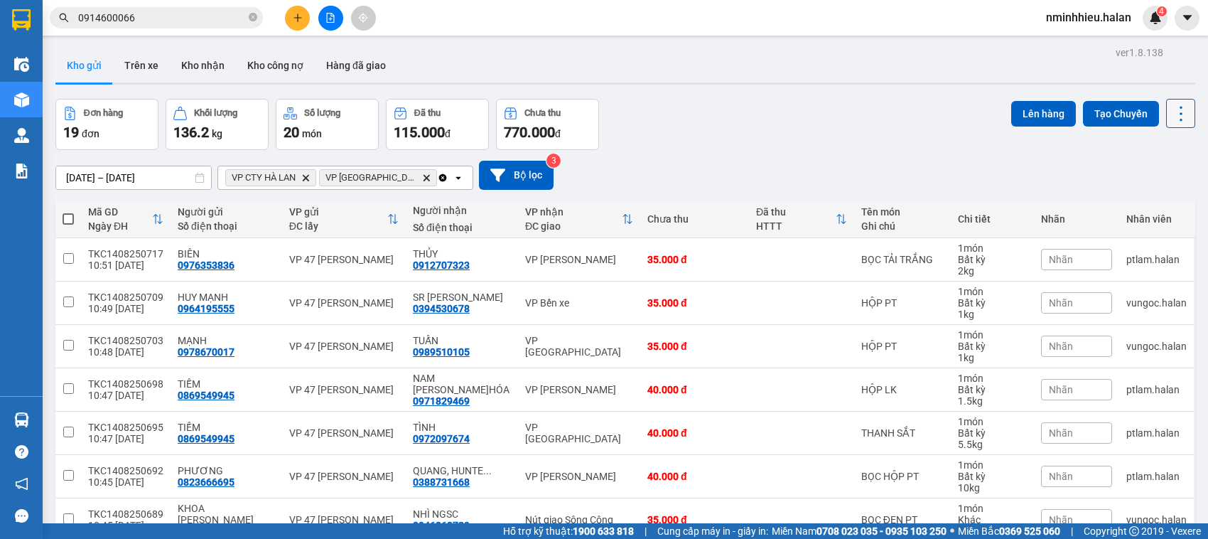
click at [1171, 118] on icon at bounding box center [1181, 114] width 20 height 20
click at [1142, 199] on span "Làm mới" at bounding box center [1147, 202] width 39 height 14
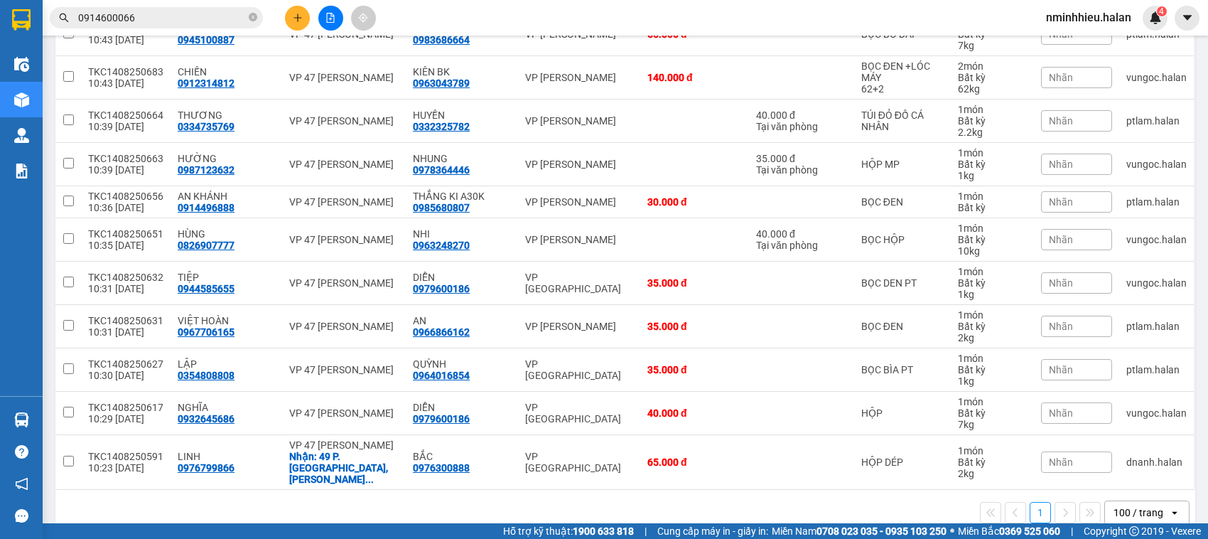
scroll to position [590, 0]
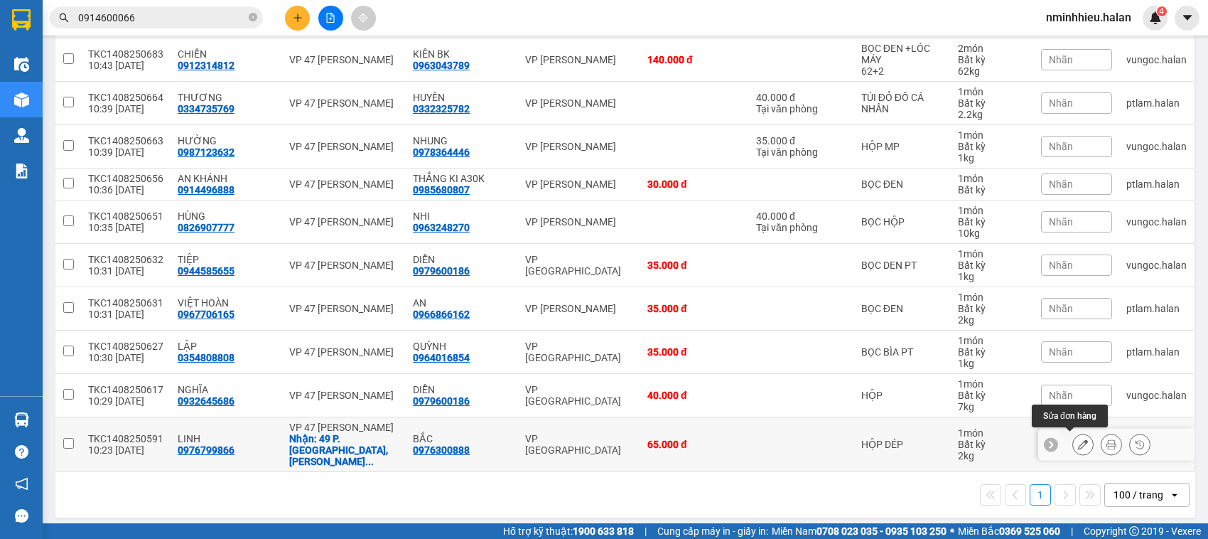
click at [1072, 443] on div at bounding box center [1082, 443] width 21 height 21
click at [1078, 439] on icon at bounding box center [1083, 444] width 10 height 10
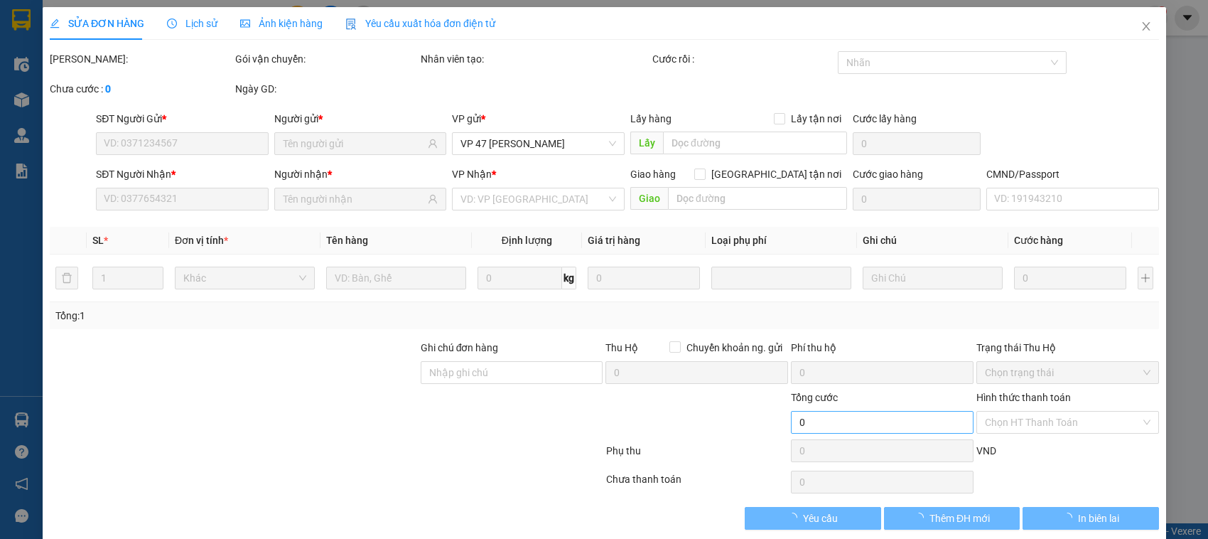
type input "0976799866"
checkbox input "true"
type input "49 P. [GEOGRAPHIC_DATA], [GEOGRAPHIC_DATA], [GEOGRAPHIC_DATA], [GEOGRAPHIC_DATA…"
type input "0976300888"
type input "THU CỦA KH 65K VỀ VP [GEOGRAPHIC_DATA]"
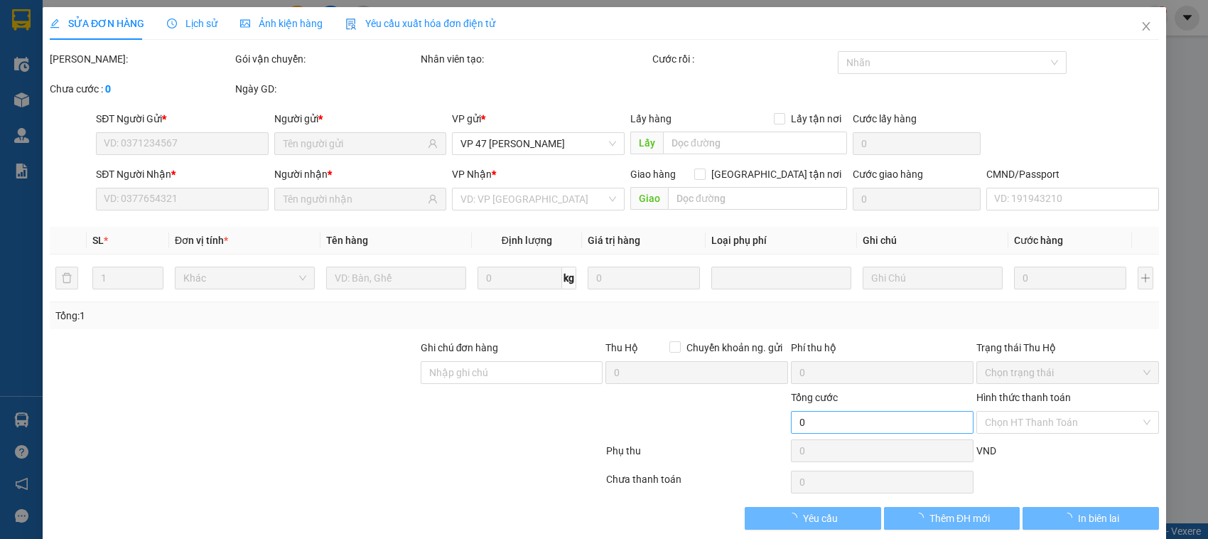
type input "65.000"
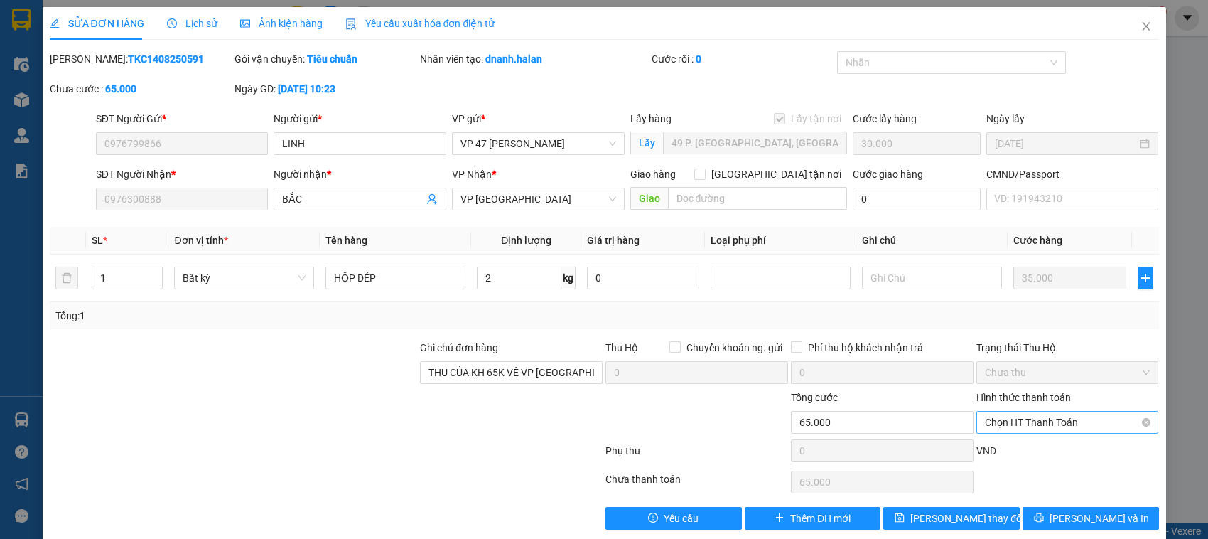
click at [1010, 425] on span "Chọn HT Thanh Toán" at bounding box center [1068, 421] width 166 height 21
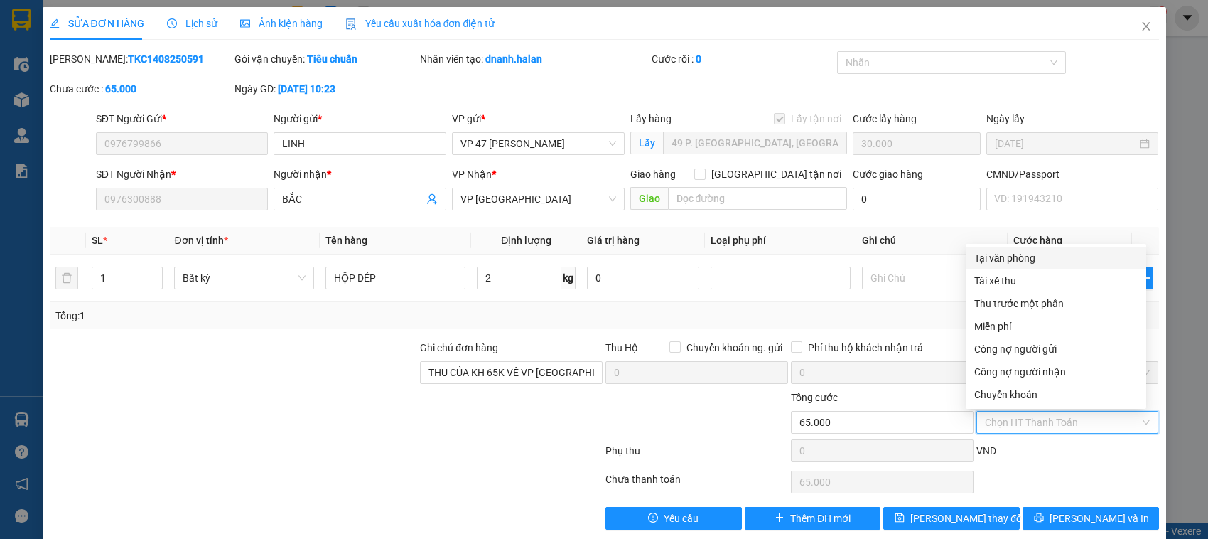
click at [1007, 257] on div "Tại văn phòng" at bounding box center [1055, 258] width 163 height 16
type input "0"
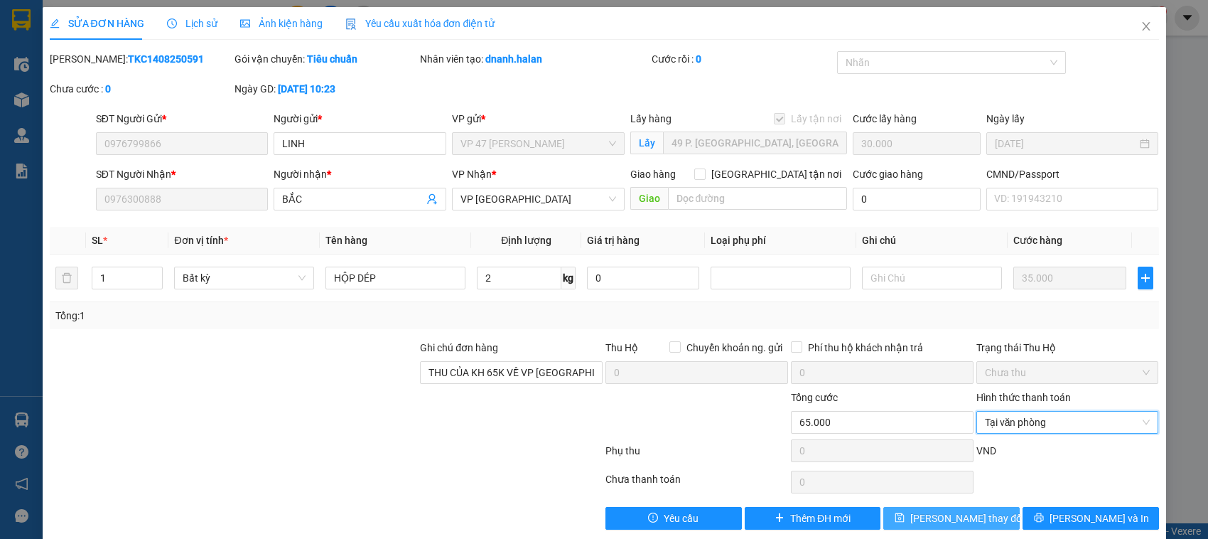
click at [936, 507] on button "[PERSON_NAME] thay đổi" at bounding box center [951, 518] width 136 height 23
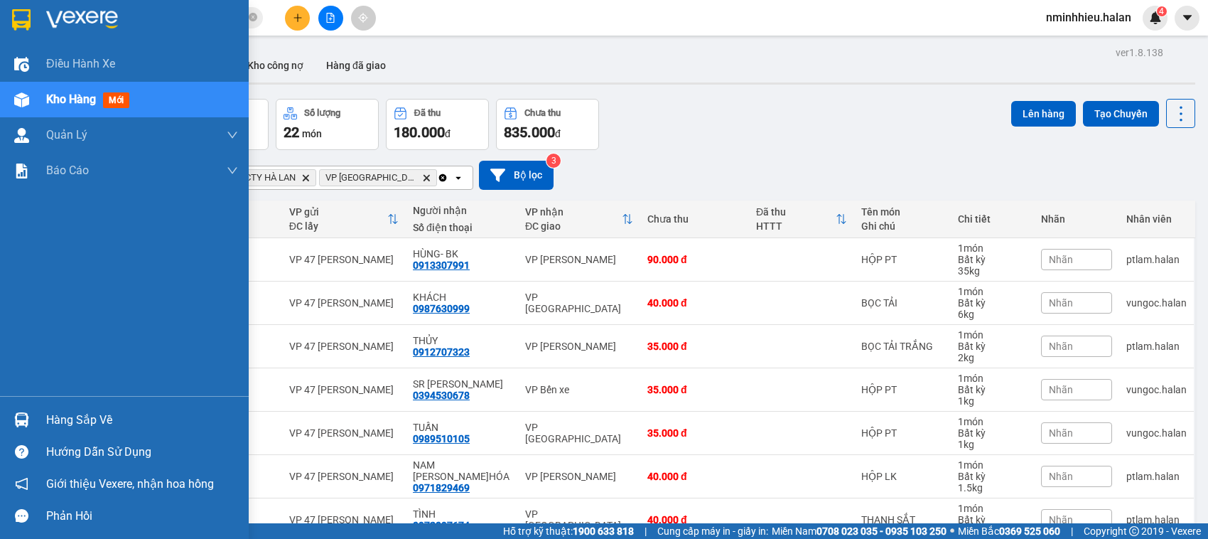
click at [47, 411] on div "Hàng sắp về" at bounding box center [142, 419] width 192 height 21
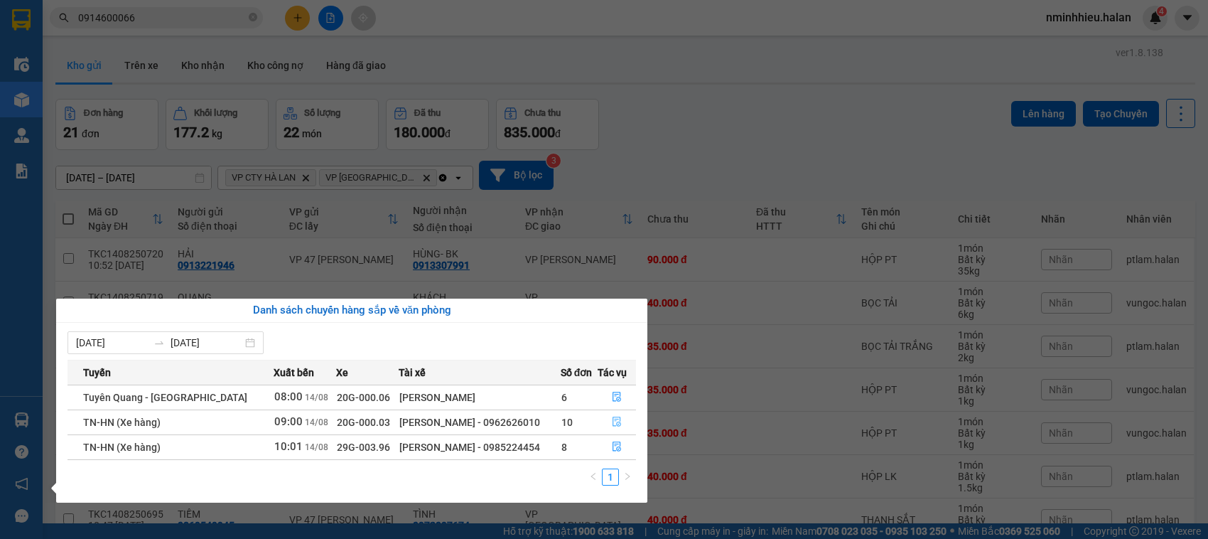
click at [612, 426] on icon "file-done" at bounding box center [617, 421] width 10 height 10
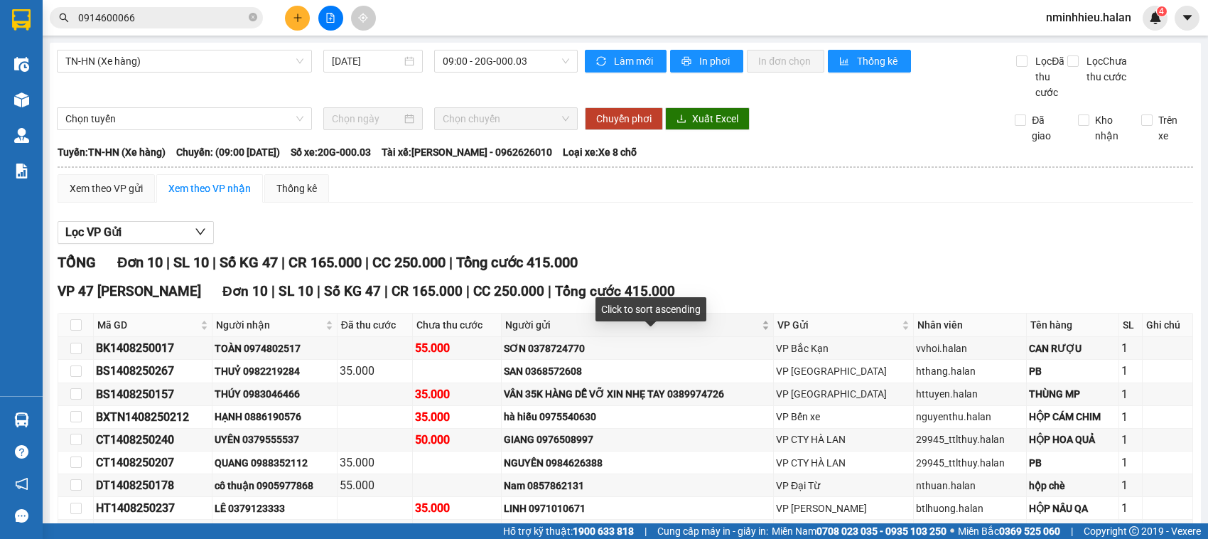
scroll to position [134, 0]
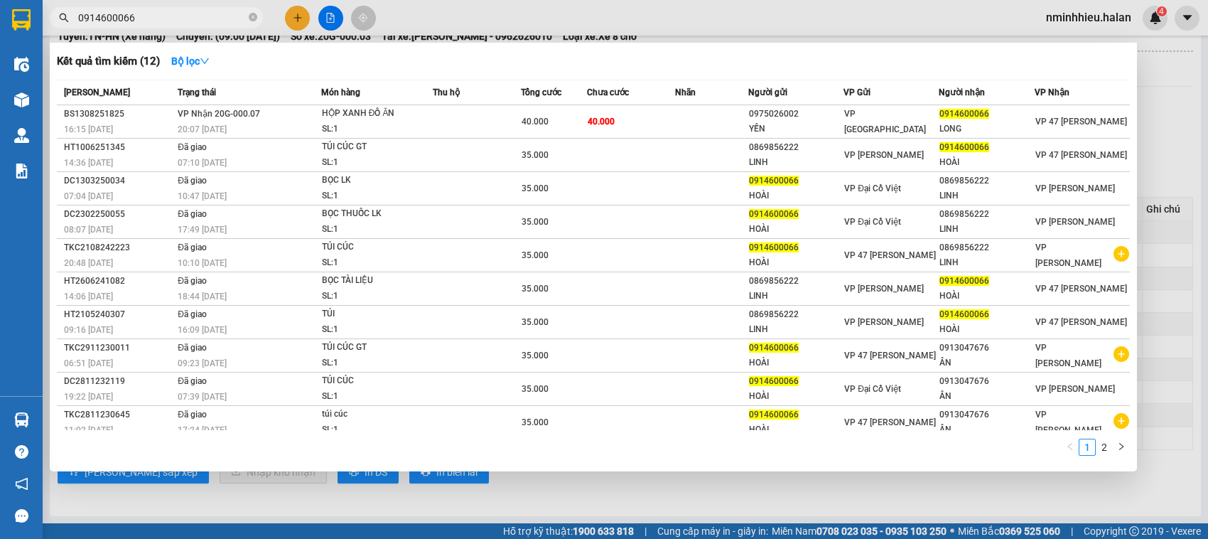
click at [131, 19] on input "0914600066" at bounding box center [162, 18] width 168 height 16
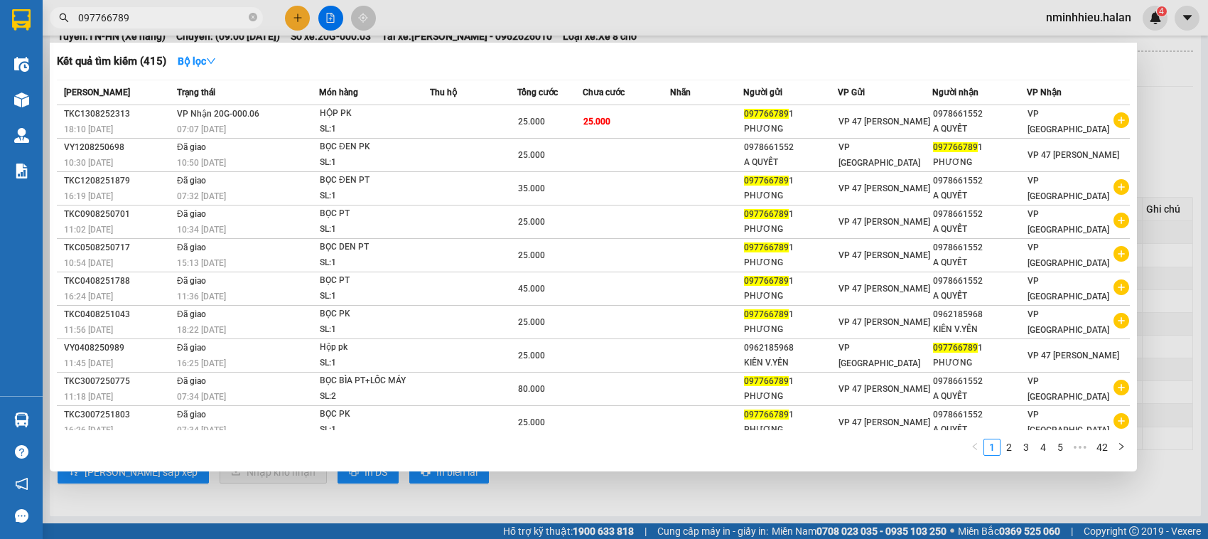
type input "0977667891"
click at [256, 14] on icon "close-circle" at bounding box center [253, 17] width 9 height 9
